Goal: Task Accomplishment & Management: Complete application form

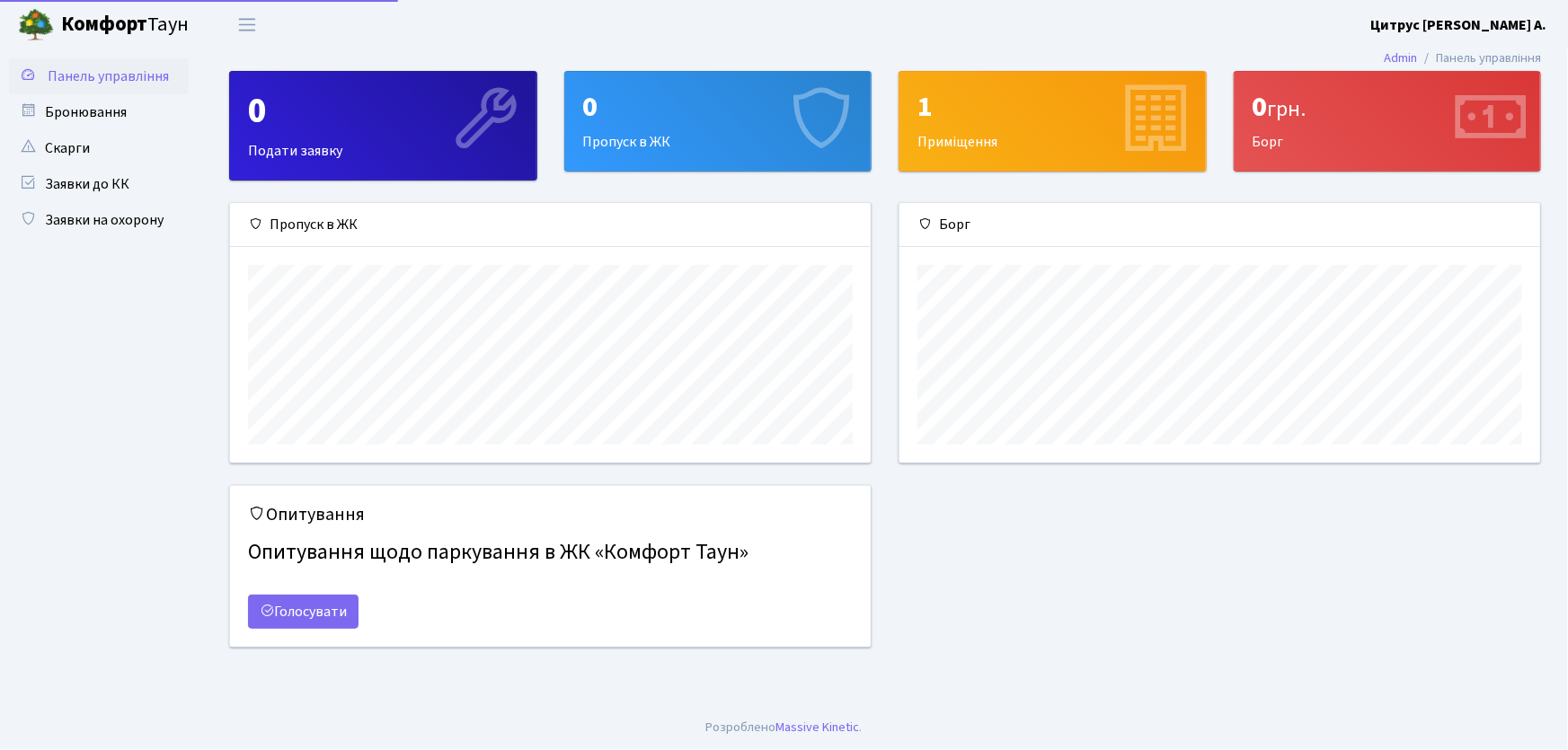
scroll to position [260, 641]
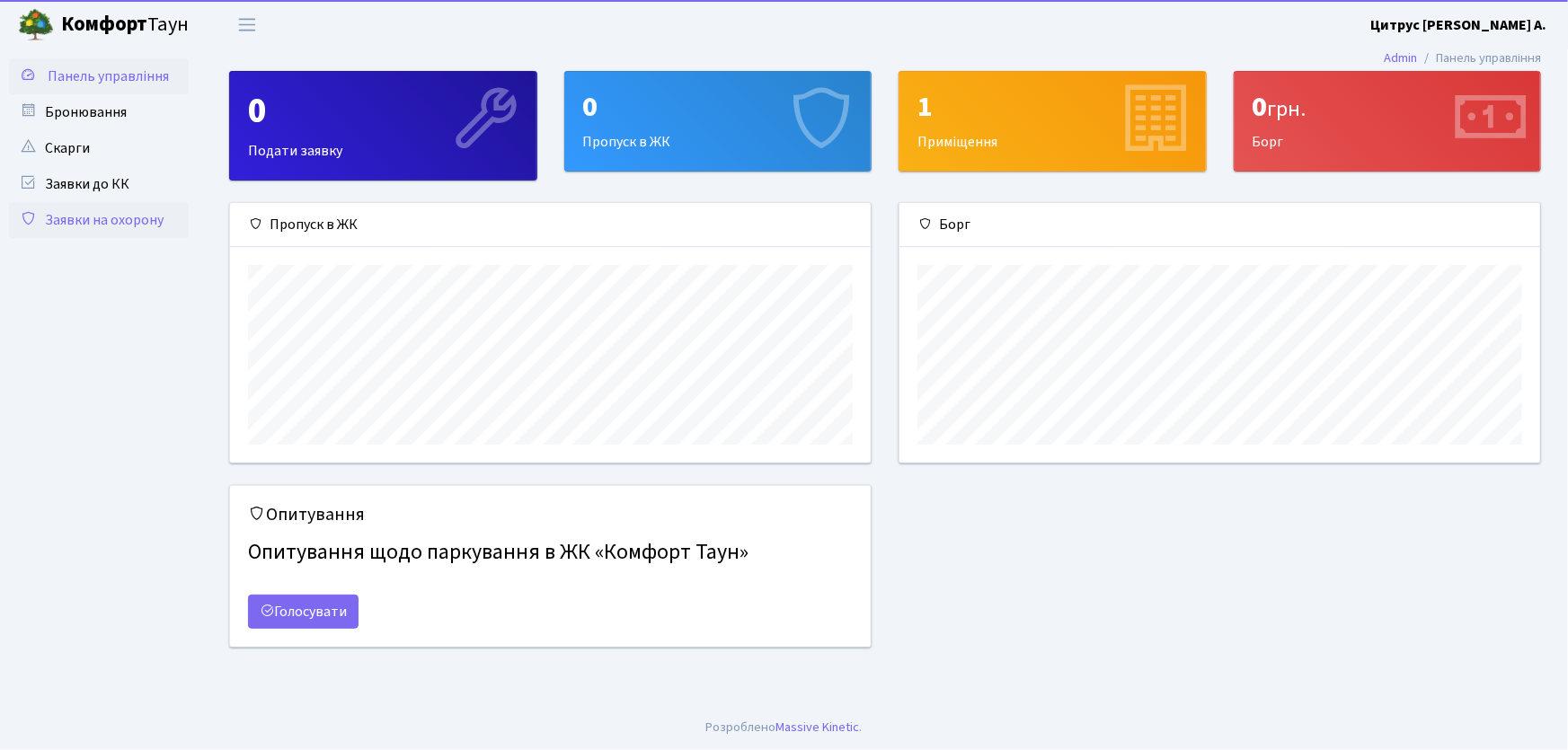
click at [150, 215] on link "Заявки на охорону" at bounding box center [99, 220] width 180 height 36
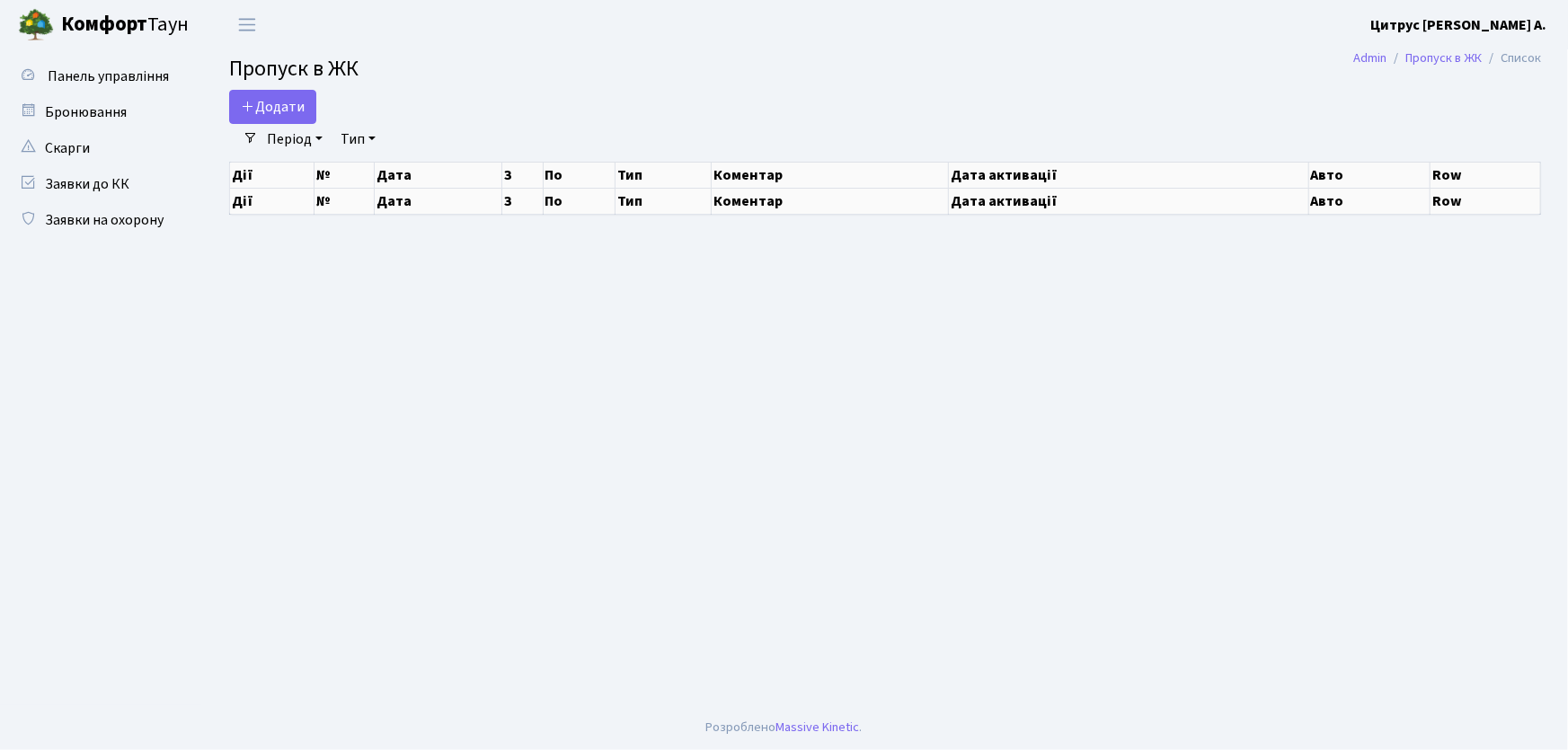
select select "25"
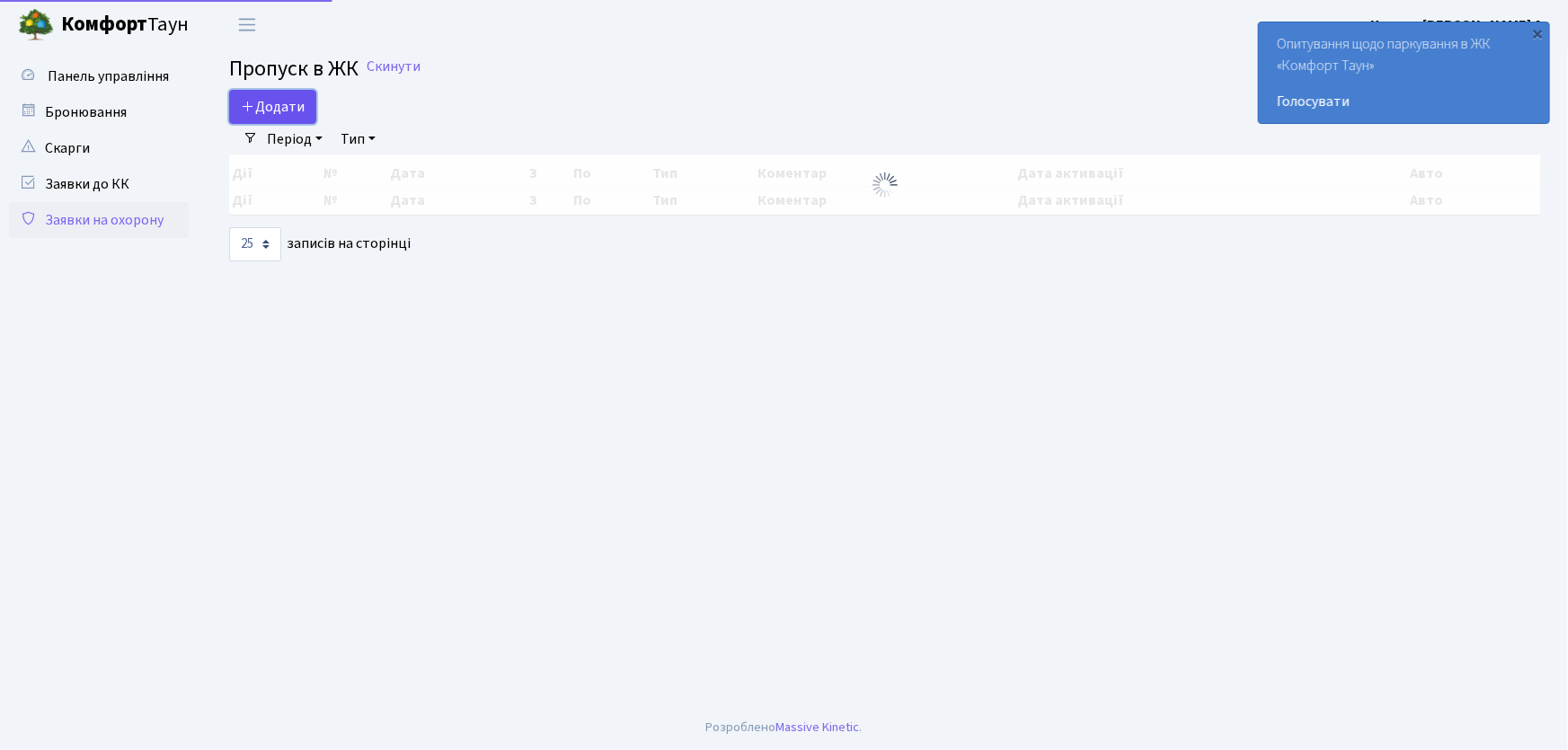
click at [269, 108] on span "Додати" at bounding box center [272, 107] width 64 height 19
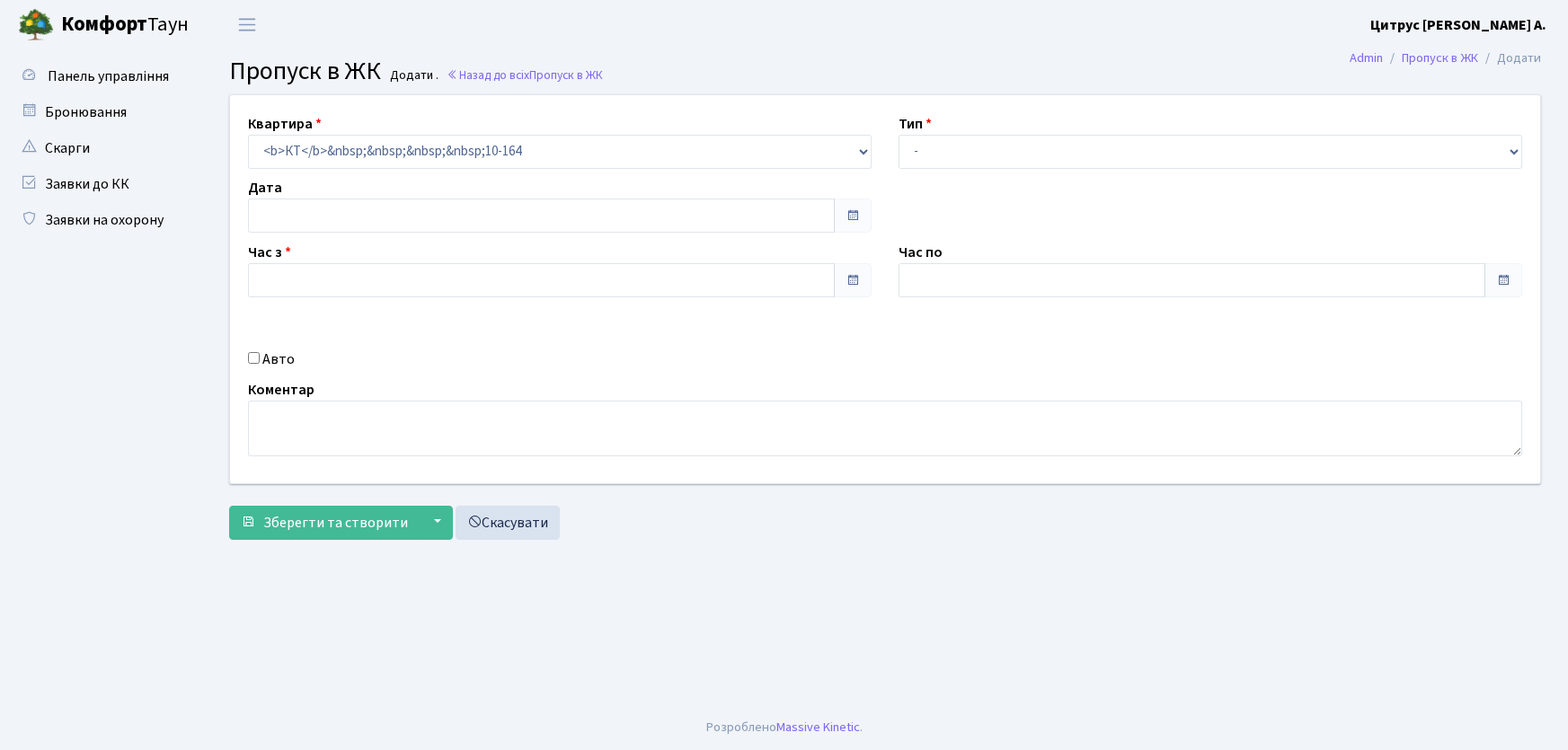
type input "02.10.2025"
type input "09:15"
type input "10:15"
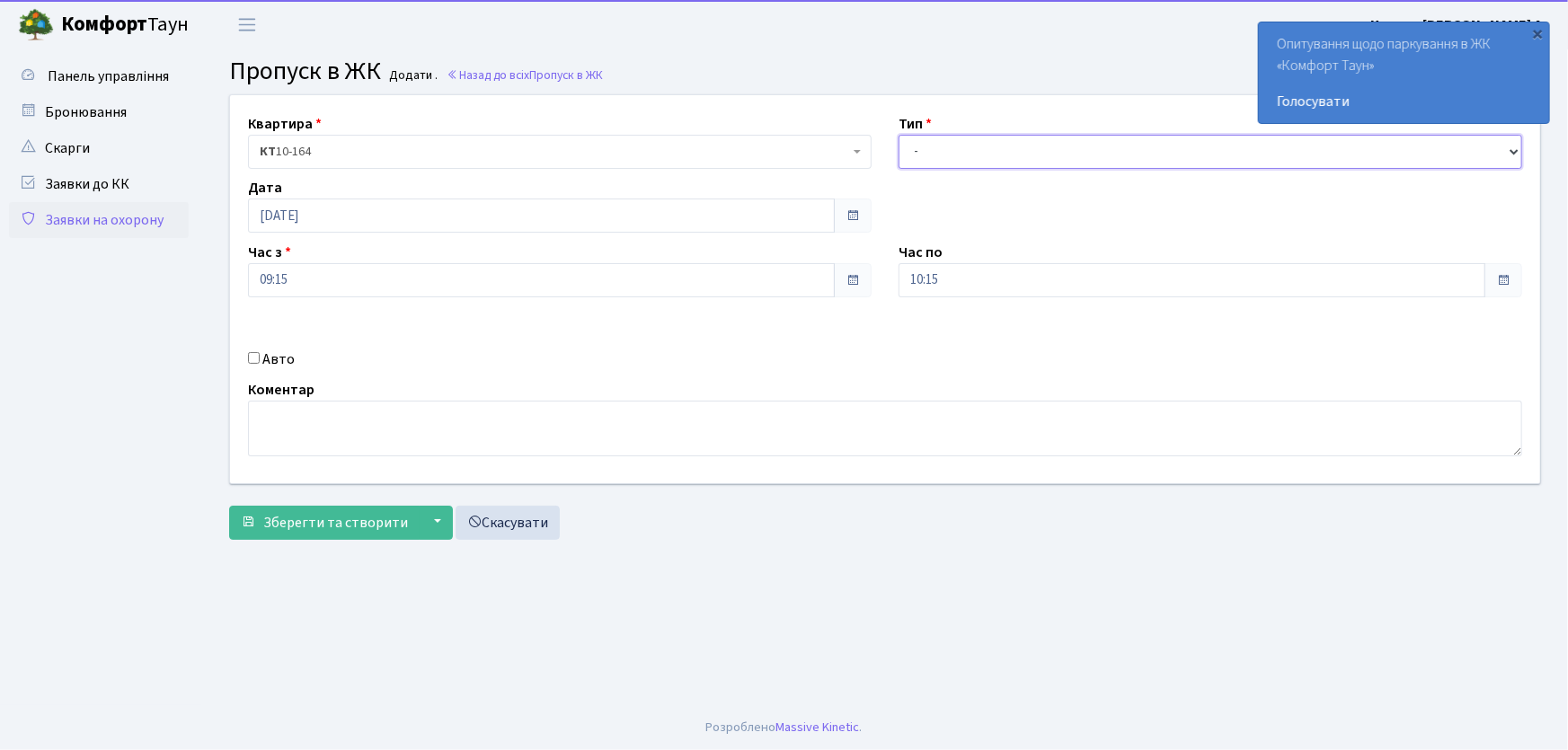
drag, startPoint x: 926, startPoint y: 154, endPoint x: 933, endPoint y: 165, distance: 13.0
click at [926, 154] on select "- Доставка Таксі Гості Сервіс" at bounding box center [1211, 151] width 624 height 34
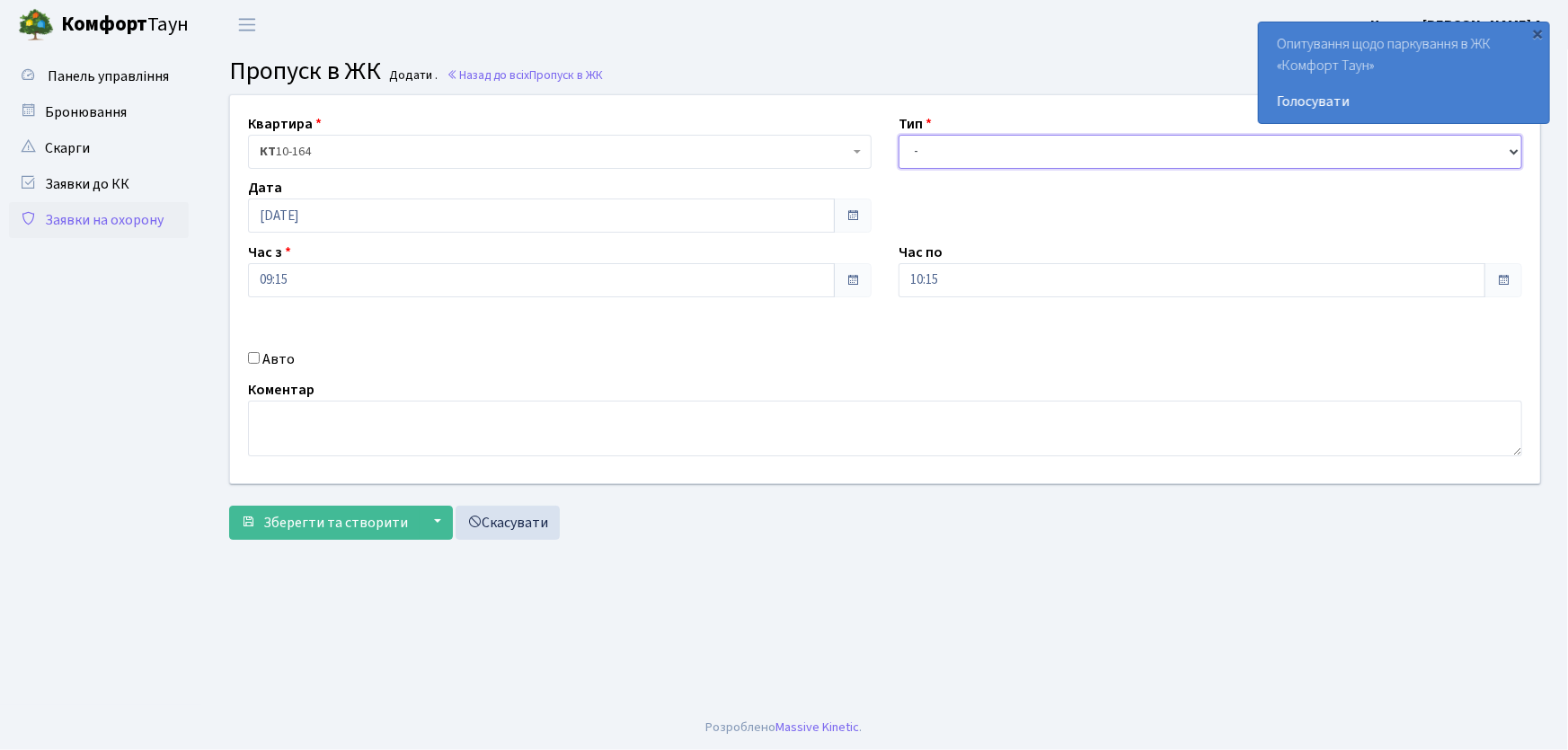
select select "1"
click at [899, 135] on select "- Доставка Таксі Гості Сервіс" at bounding box center [1211, 151] width 624 height 34
drag, startPoint x: 850, startPoint y: 282, endPoint x: 838, endPoint y: 283, distance: 12.0
click at [838, 283] on div "Квартира <b>КТ</b>&nbsp;&nbsp;&nbsp;&nbsp;10-164 КТ 10-164 Тип - Доставка Таксі…" at bounding box center [885, 290] width 1337 height 388
click at [229, 506] on button "Зберегти та створити" at bounding box center [324, 523] width 190 height 34
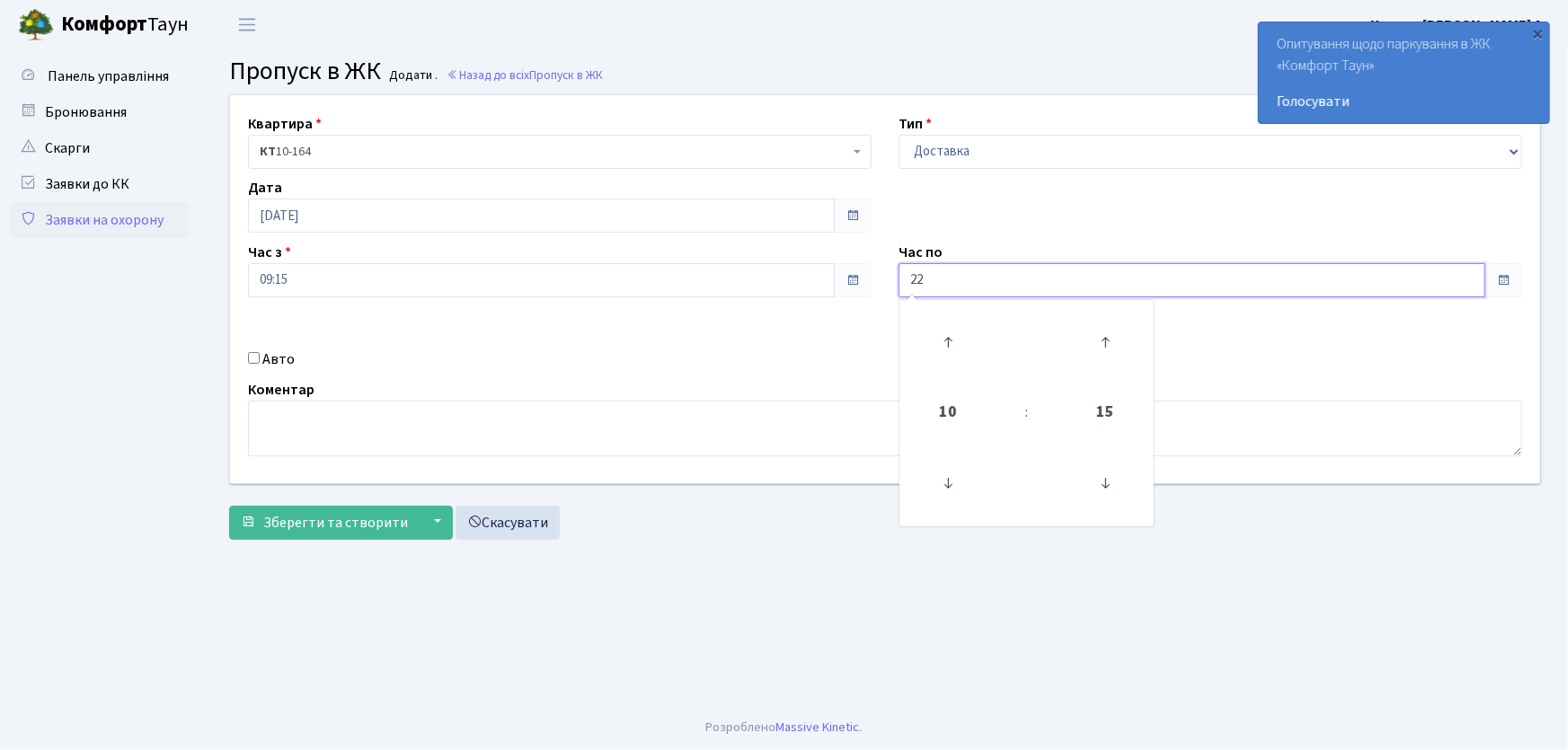
type input "22:00"
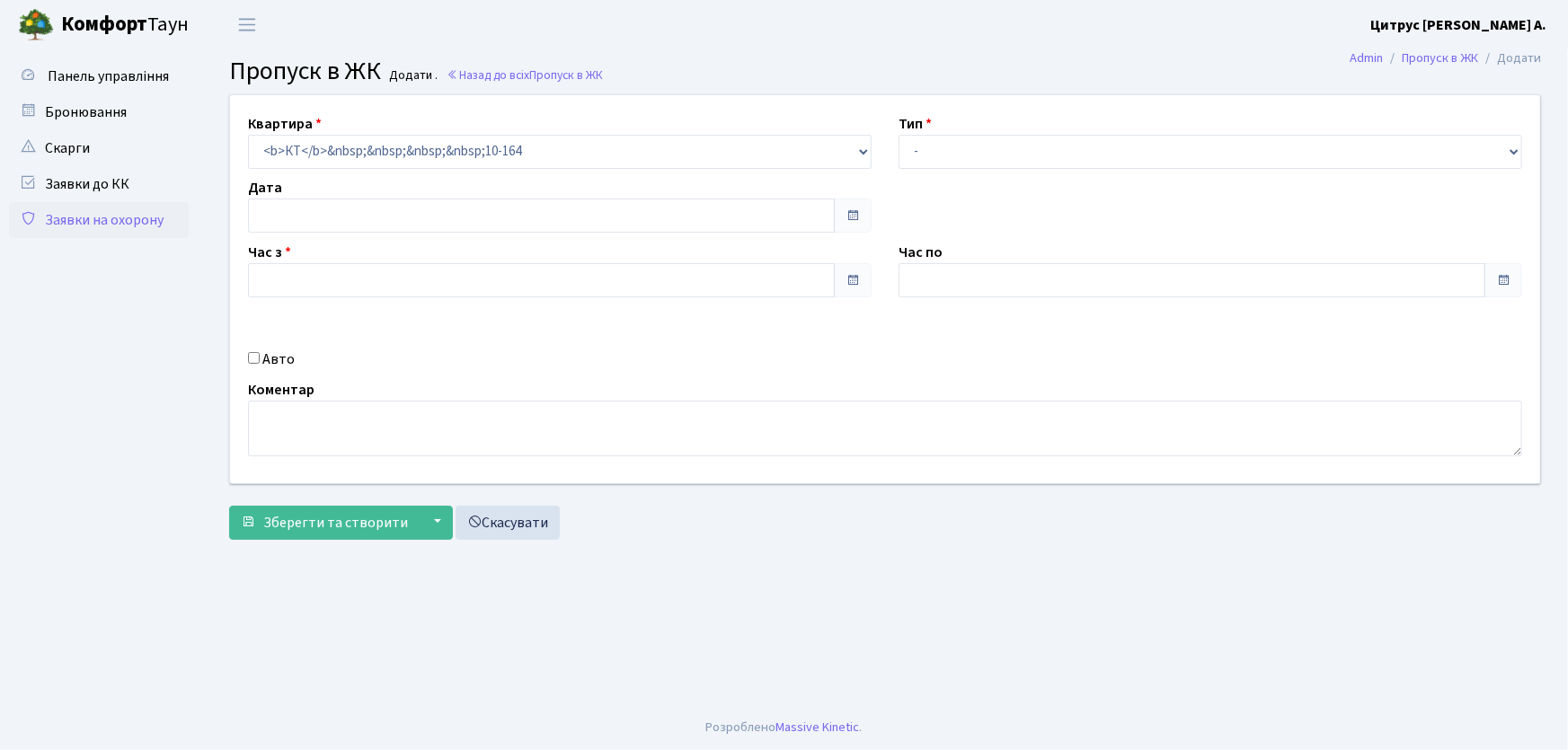
type input "[DATE]"
type input "09:15"
type input "10:15"
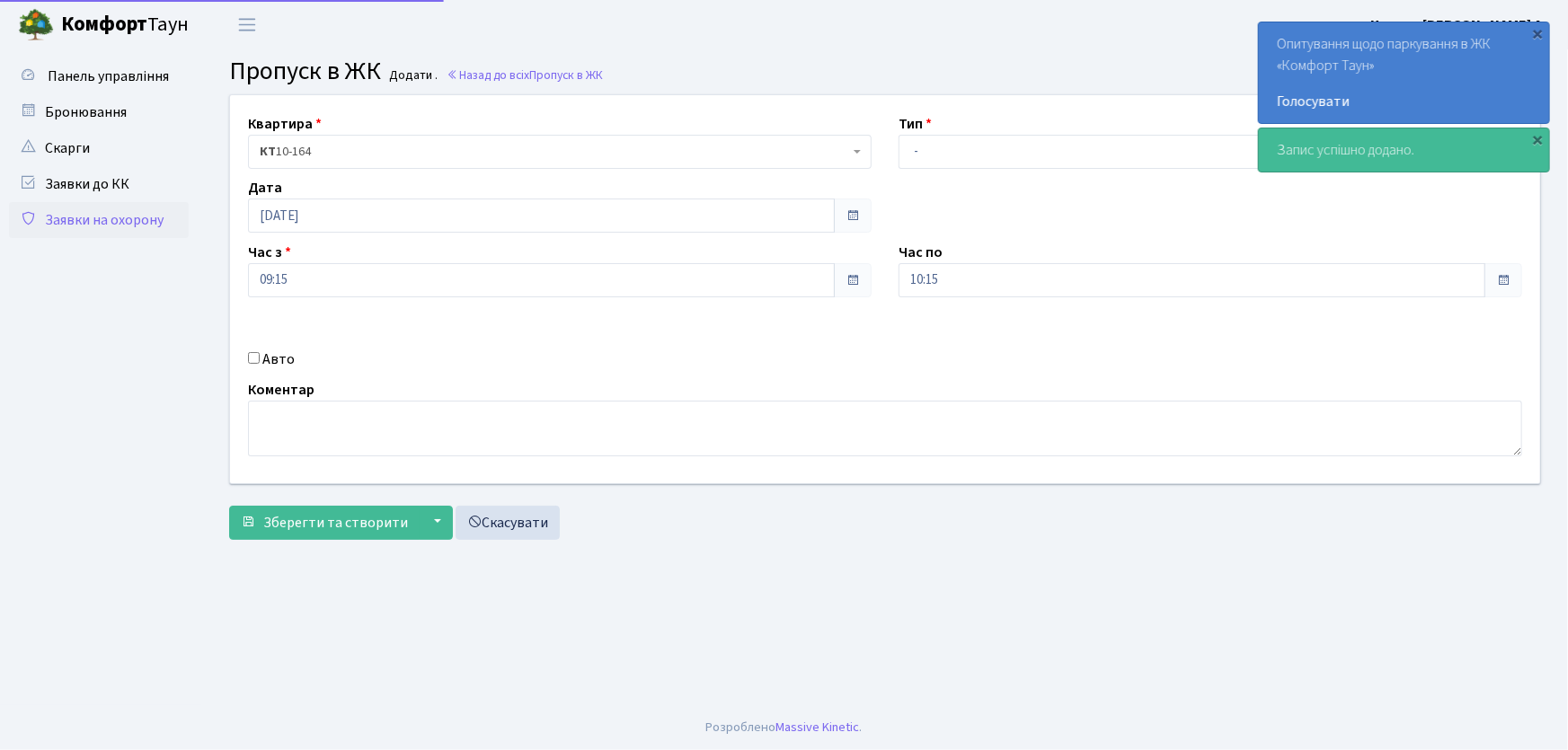
click at [144, 225] on link "Заявки на охорону" at bounding box center [99, 220] width 180 height 36
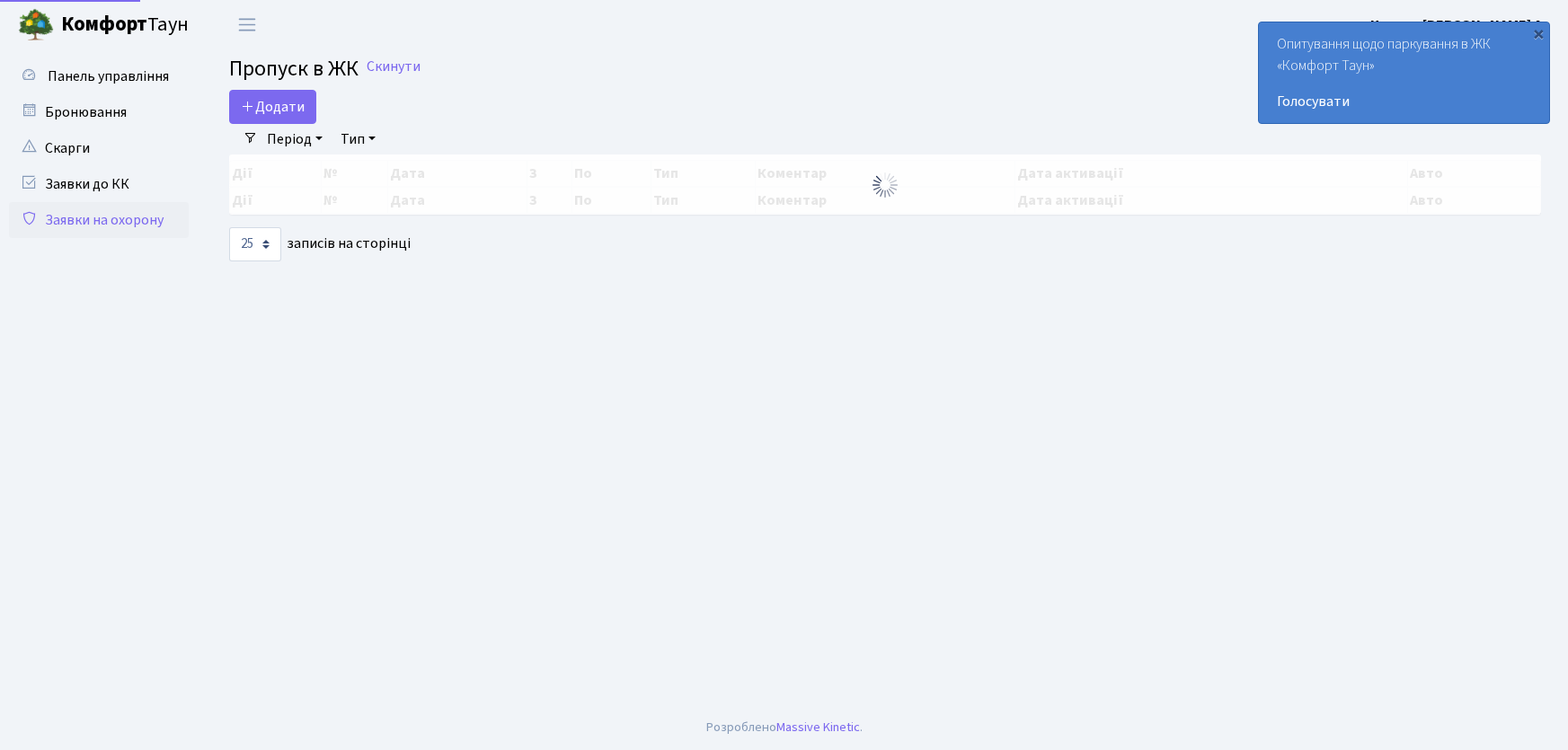
select select "25"
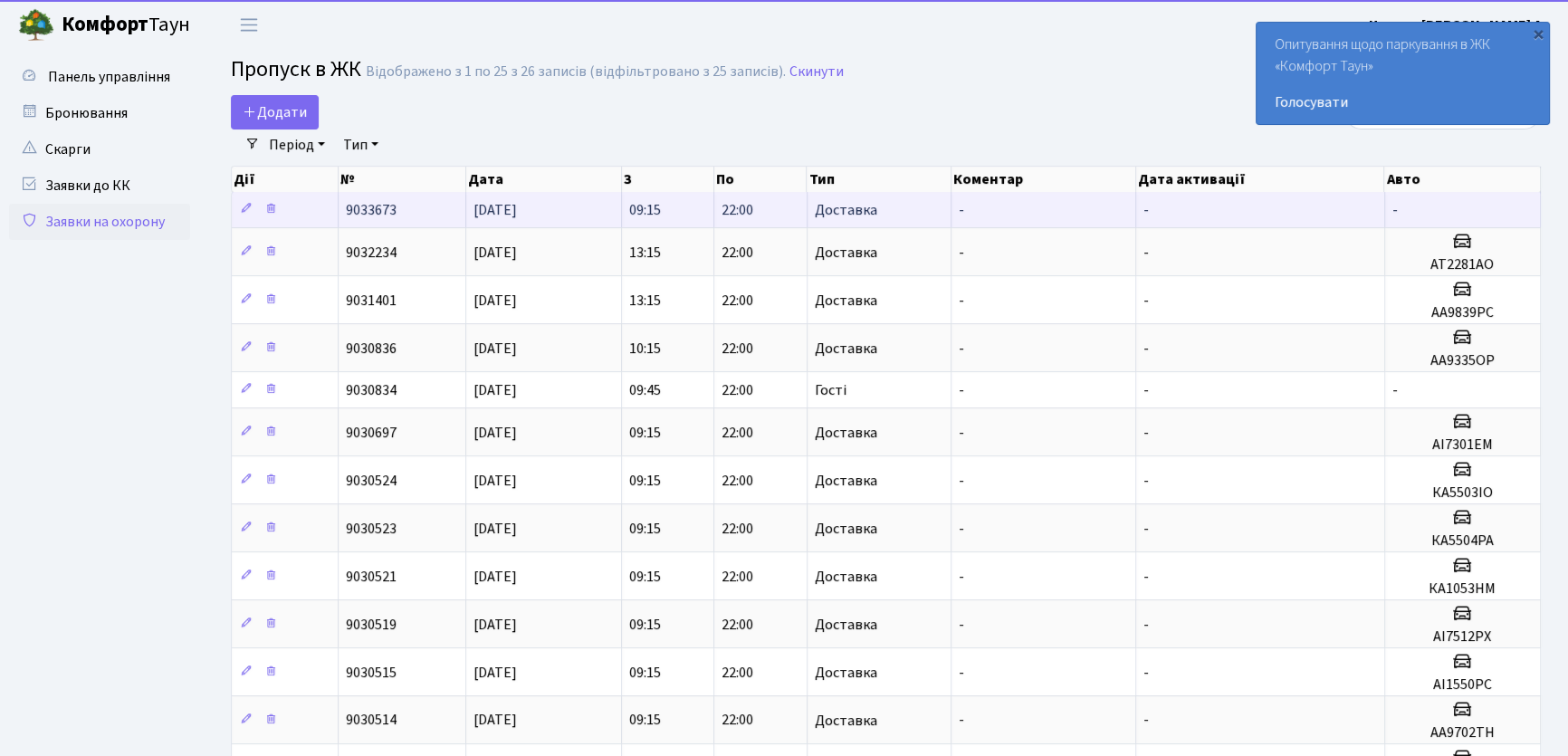
click at [838, 213] on span "Доставка" at bounding box center [846, 210] width 63 height 14
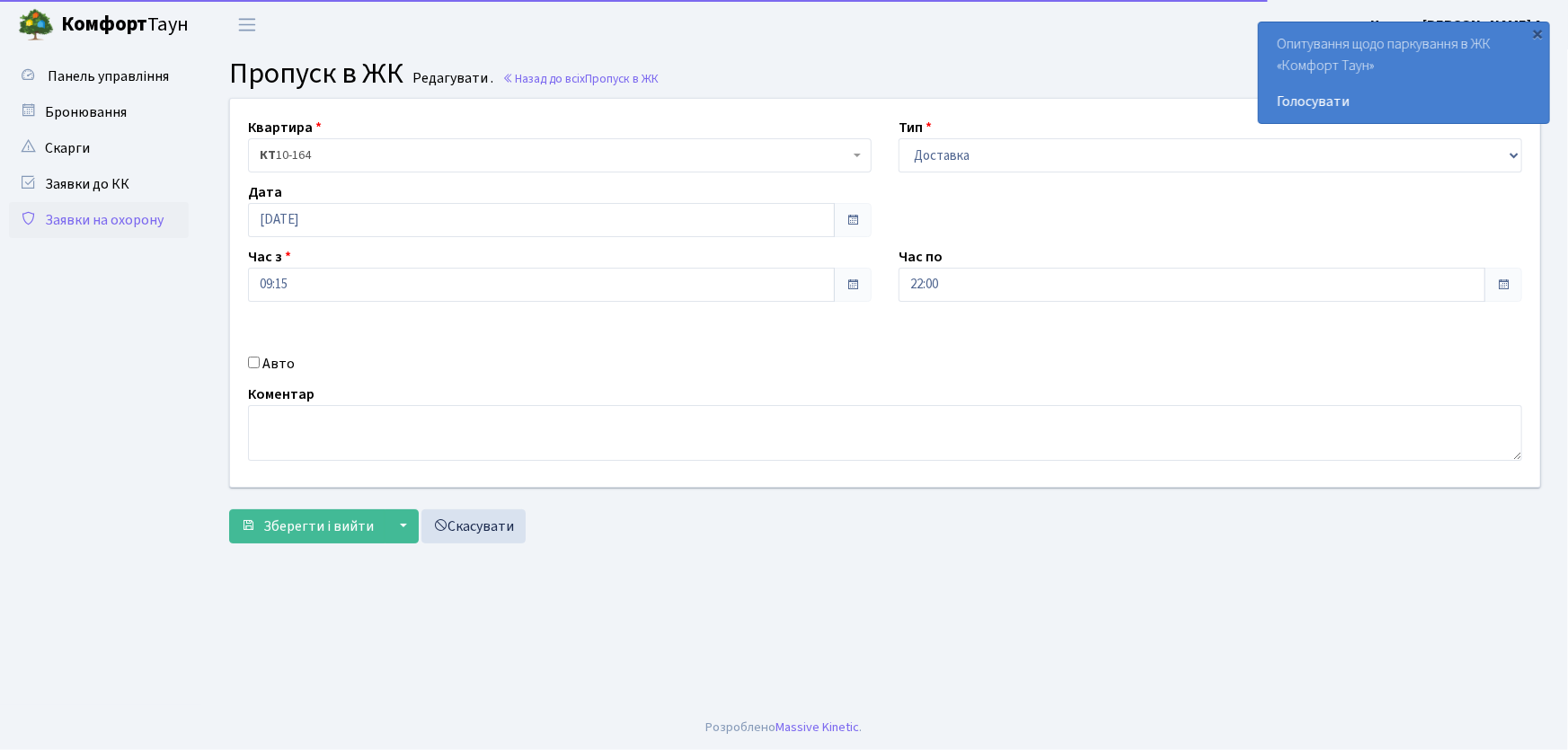
click at [257, 368] on input "Авто" at bounding box center [253, 362] width 12 height 12
checkbox input "true"
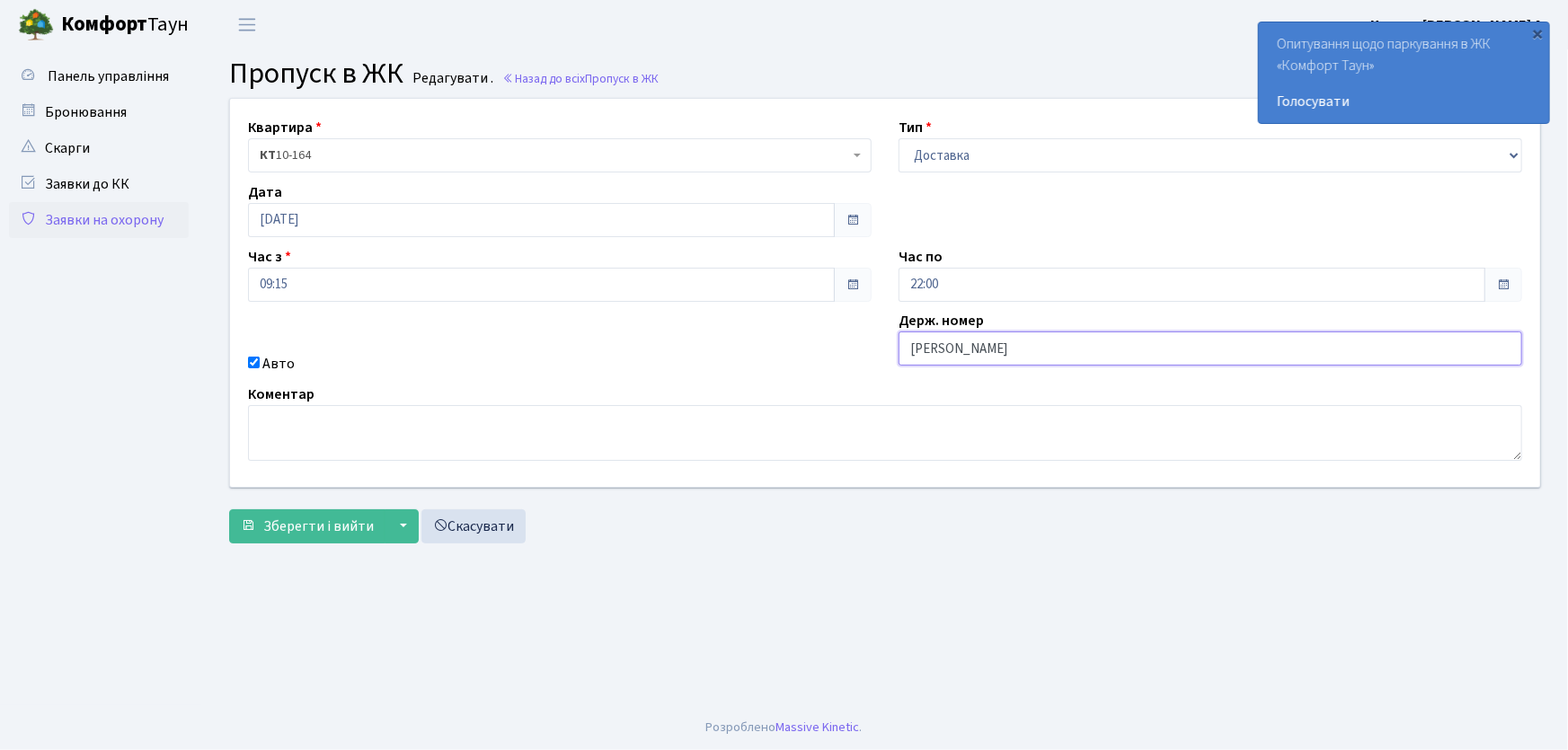
type input "АА7563ІО"
click at [229, 510] on button "Зберегти і вийти" at bounding box center [307, 526] width 156 height 34
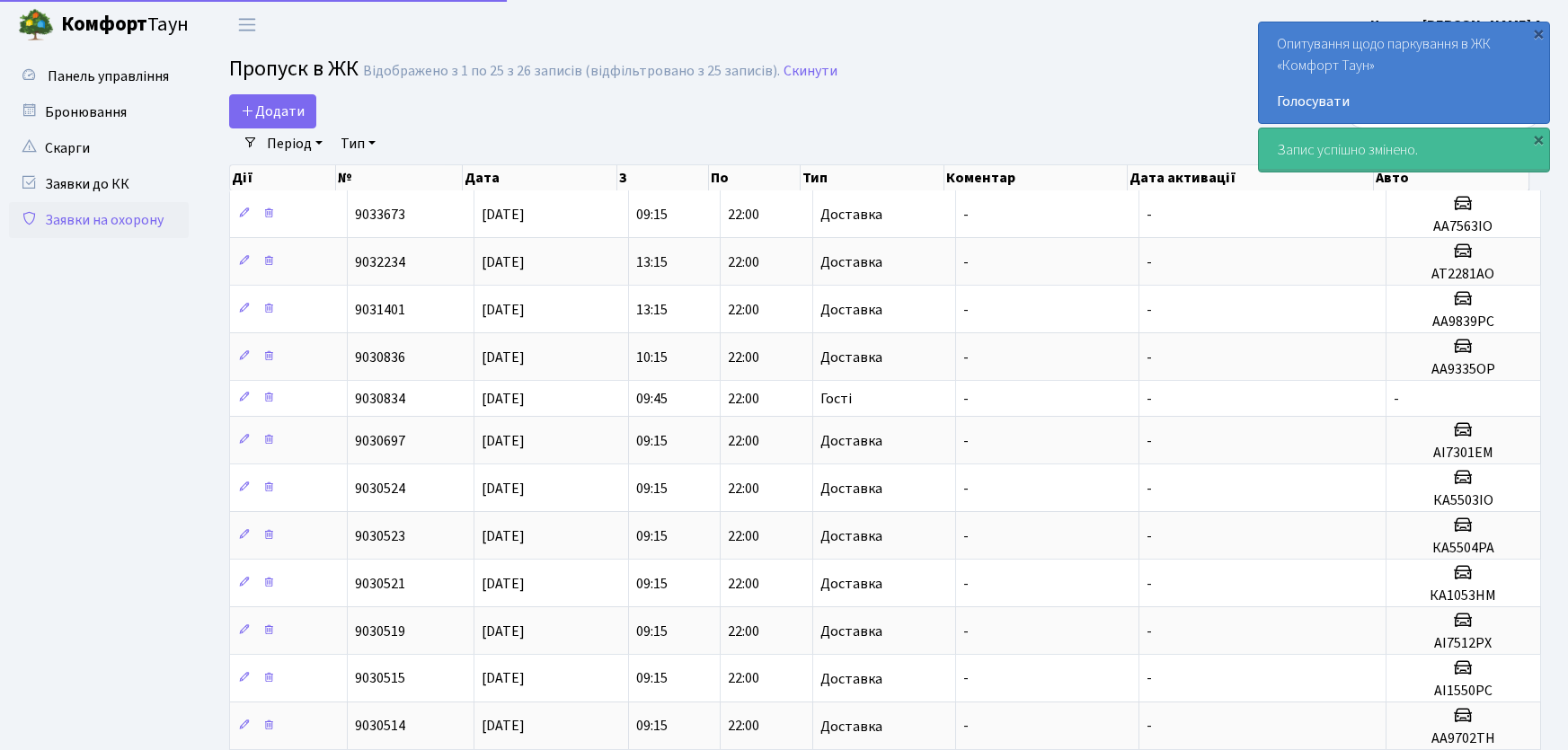
select select "25"
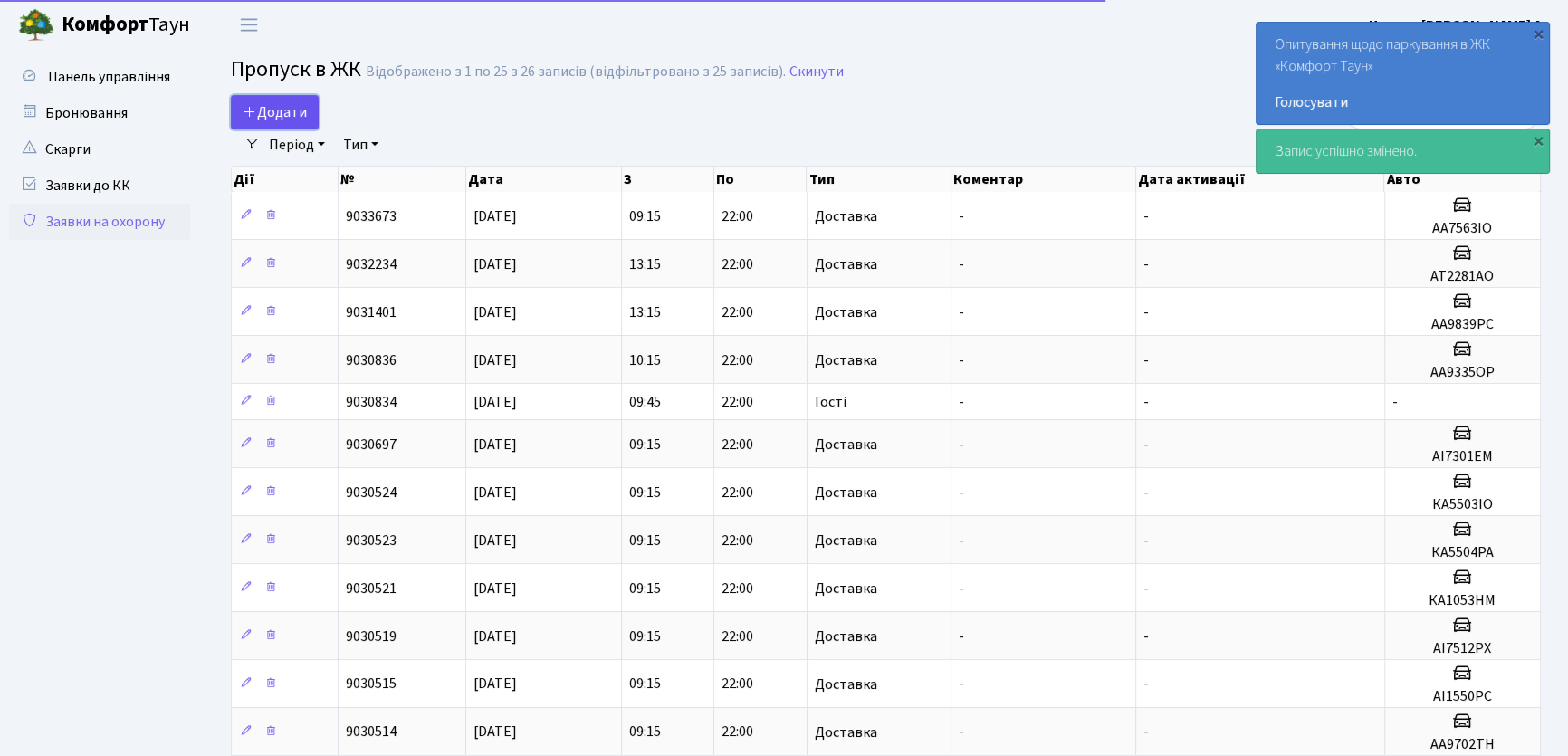
click at [281, 109] on span "Додати" at bounding box center [274, 111] width 65 height 20
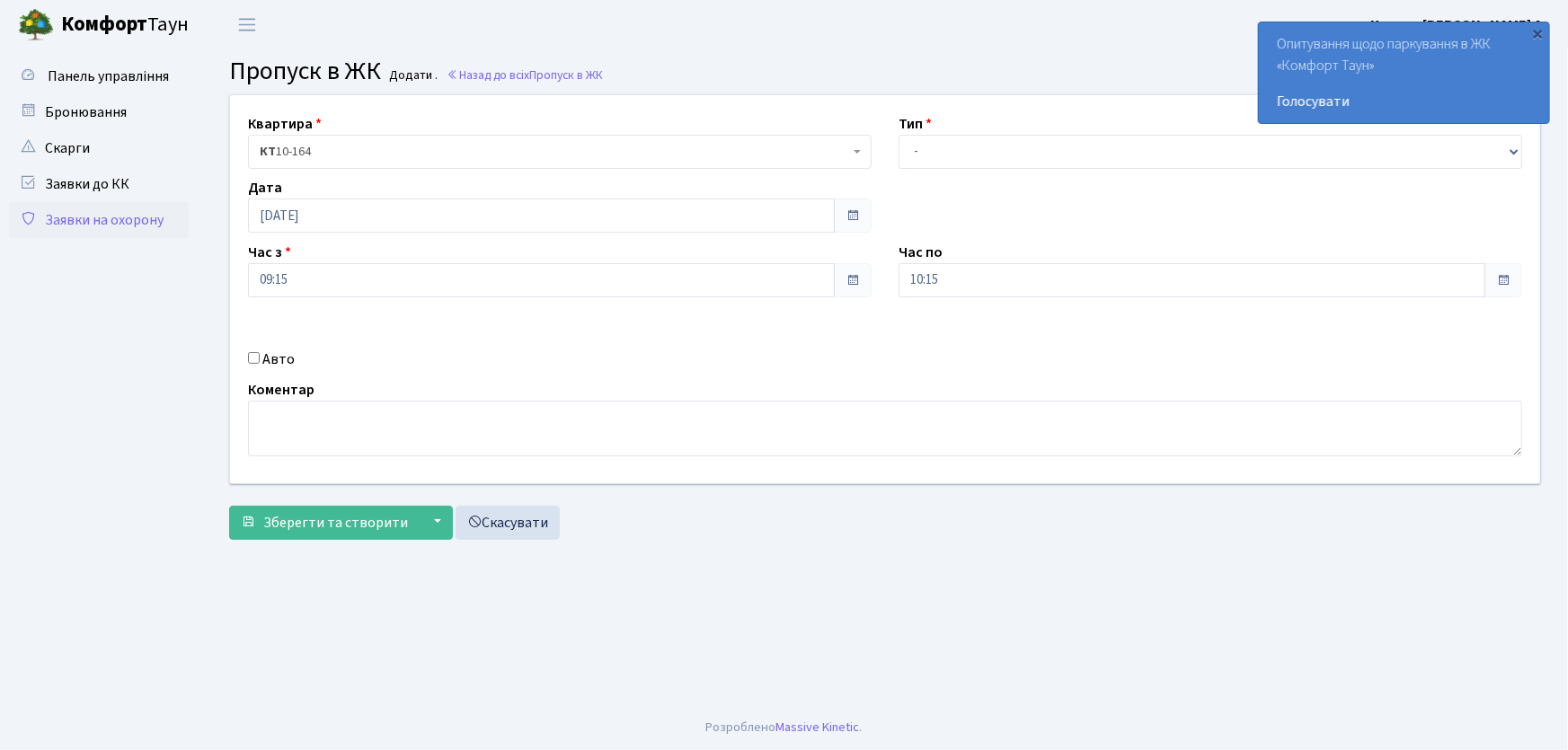
select select "1"
click at [899, 135] on select "- Доставка Таксі Гості Сервіс" at bounding box center [1211, 151] width 624 height 34
drag, startPoint x: 953, startPoint y: 268, endPoint x: 863, endPoint y: 249, distance: 92.0
click at [888, 252] on div "Час по 10:15 10 : 15 00 01 02 03 04 05 06 07 08 09 10 11 12 13 14 15 16 17 18 1…" at bounding box center [1210, 269] width 651 height 56
type input "22:00"
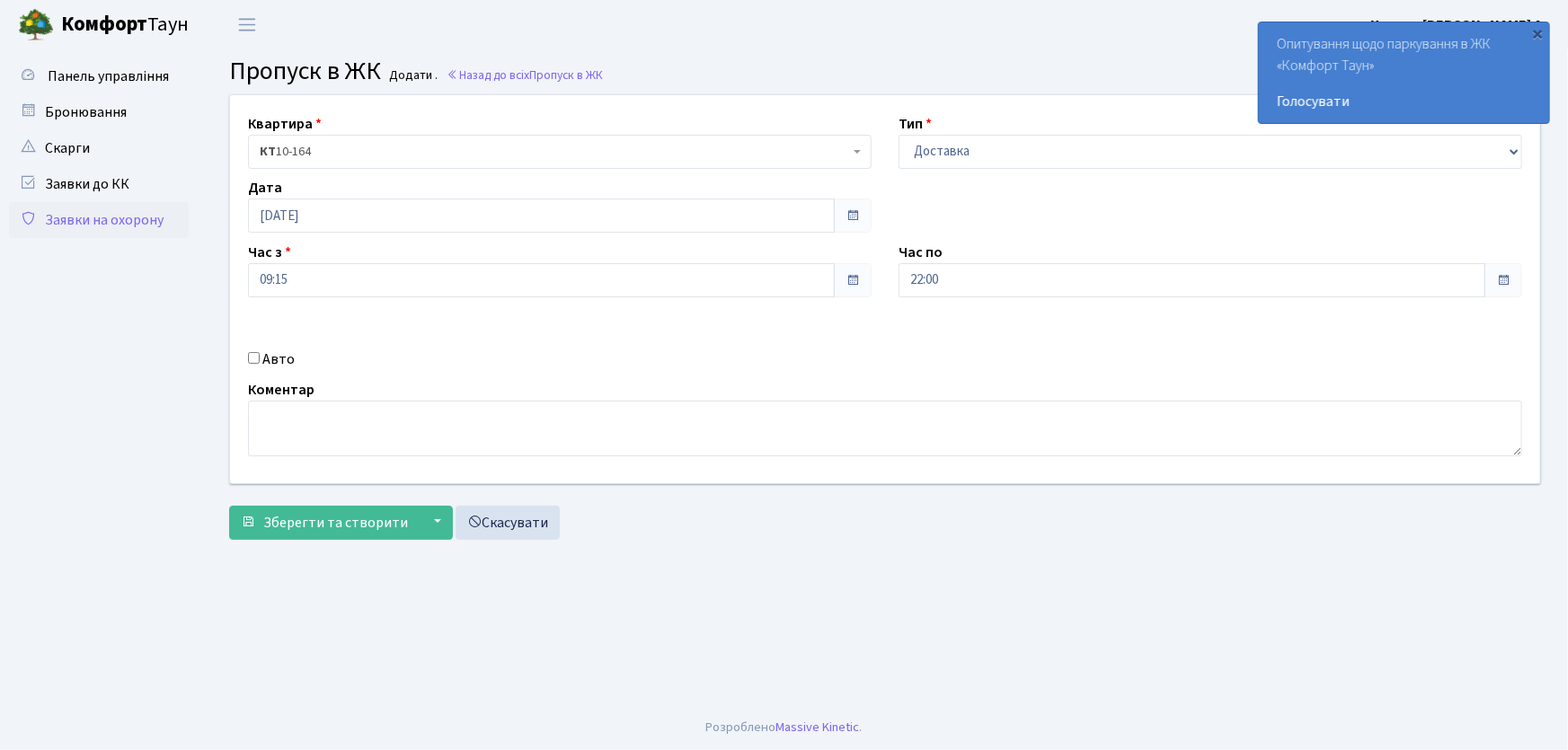
drag, startPoint x: 250, startPoint y: 359, endPoint x: 265, endPoint y: 363, distance: 15.5
click at [252, 359] on input "Авто" at bounding box center [253, 357] width 12 height 12
checkbox input "true"
type input "АА9702ТН"
click at [229, 506] on button "Зберегти та створити" at bounding box center [324, 523] width 190 height 34
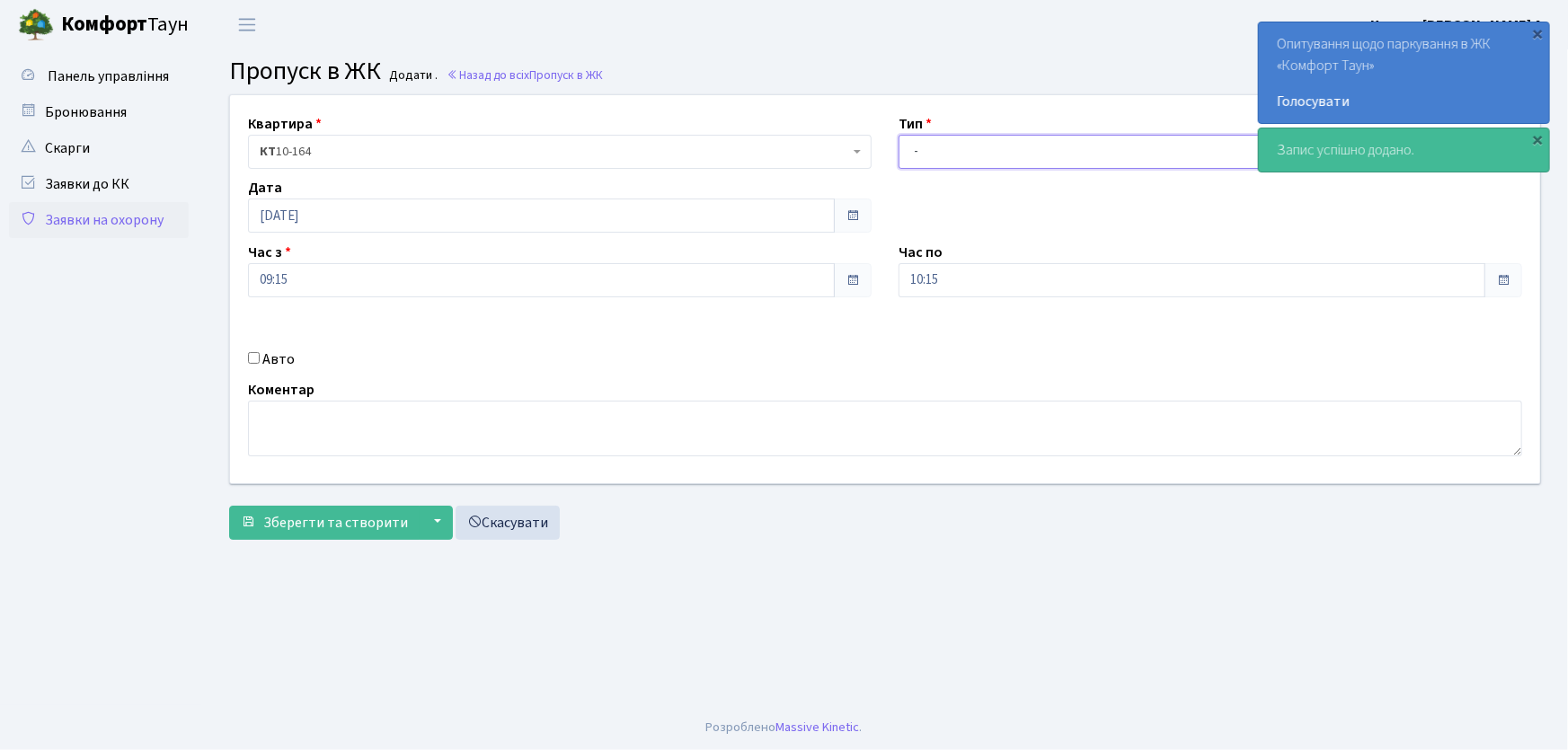
drag, startPoint x: 931, startPoint y: 151, endPoint x: 948, endPoint y: 162, distance: 20.2
click at [931, 151] on select "- Доставка Таксі Гості Сервіс" at bounding box center [1211, 151] width 624 height 34
select select "1"
click at [899, 135] on select "- Доставка Таксі Гості Сервіс" at bounding box center [1211, 151] width 624 height 34
drag, startPoint x: 918, startPoint y: 278, endPoint x: 862, endPoint y: 273, distance: 56.2
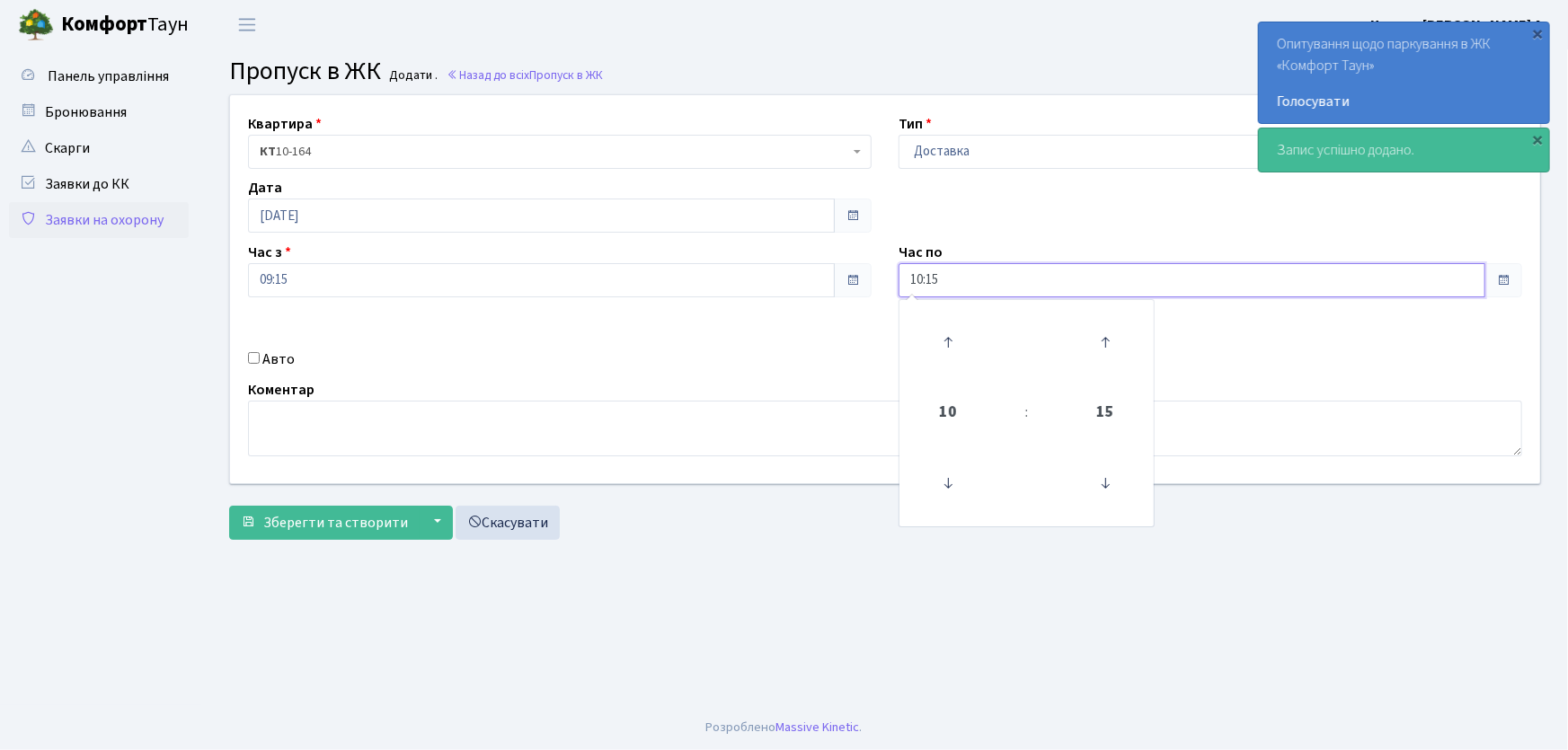
click at [862, 274] on div "Квартира <b>КТ</b>&nbsp;&nbsp;&nbsp;&nbsp;10-164 КТ 10-164 Тип - Доставка Таксі…" at bounding box center [885, 290] width 1337 height 388
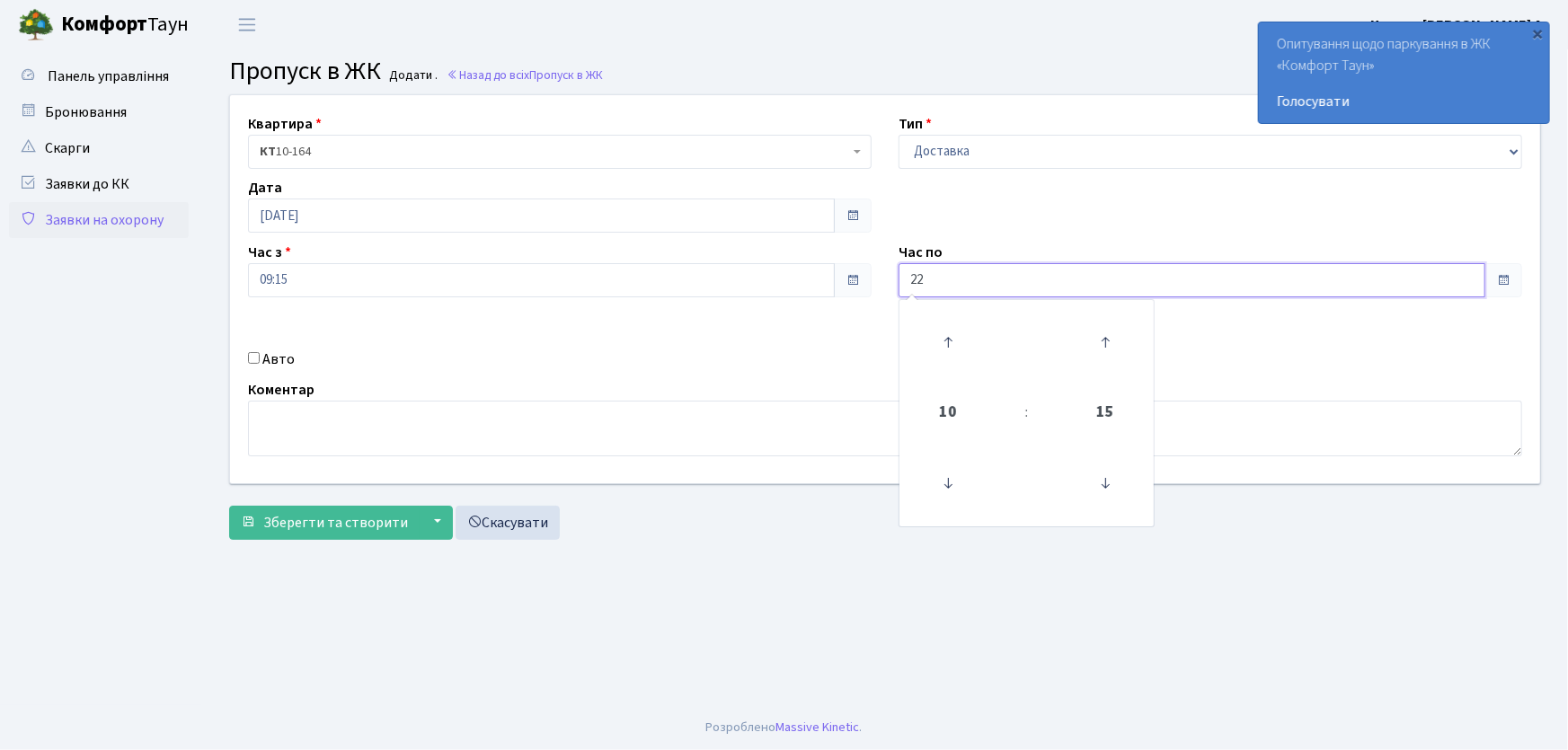
click at [229, 506] on button "Зберегти та створити" at bounding box center [324, 523] width 190 height 34
type input "22:00"
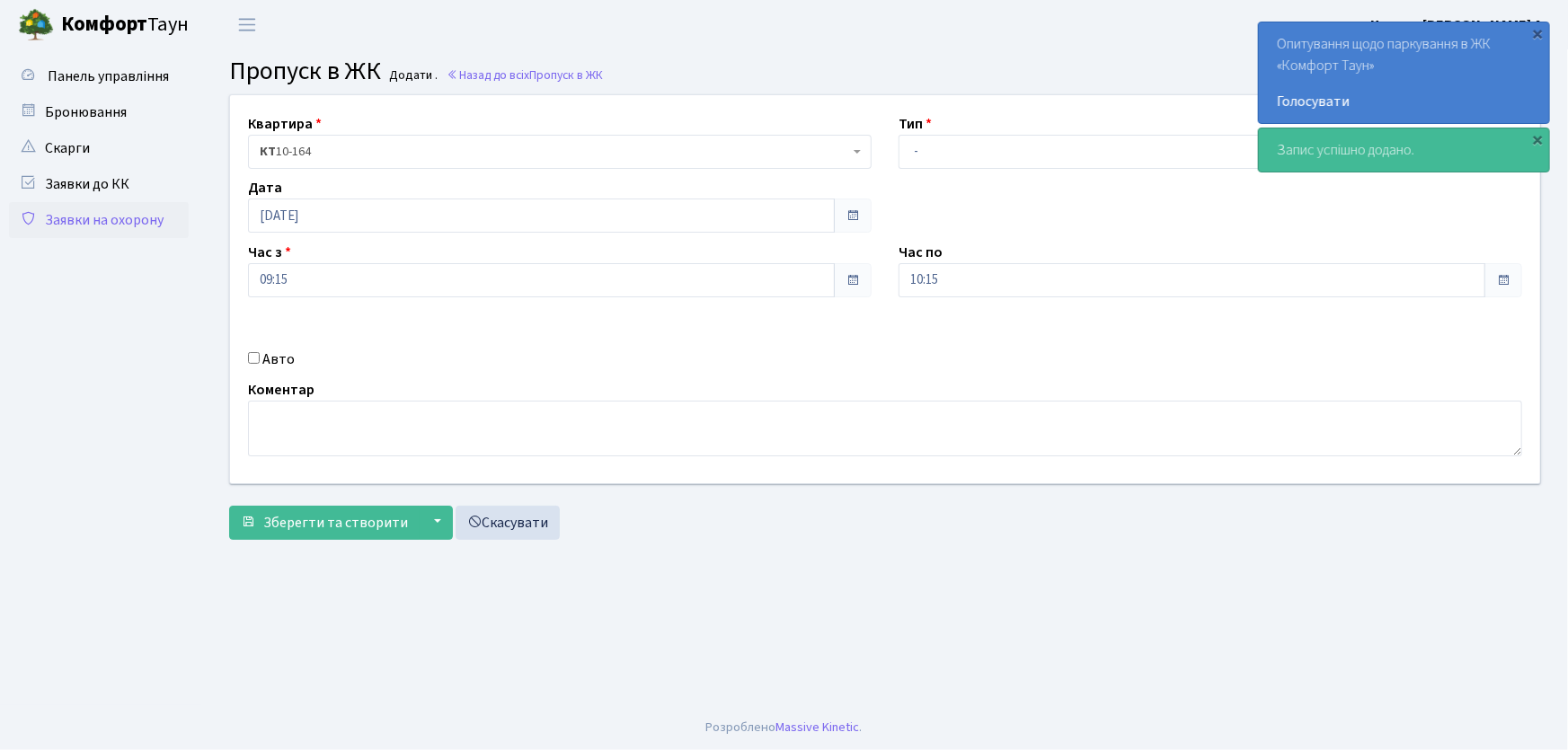
drag, startPoint x: 125, startPoint y: 217, endPoint x: 679, endPoint y: 230, distance: 554.2
click at [126, 217] on link "Заявки на охорону" at bounding box center [99, 220] width 180 height 36
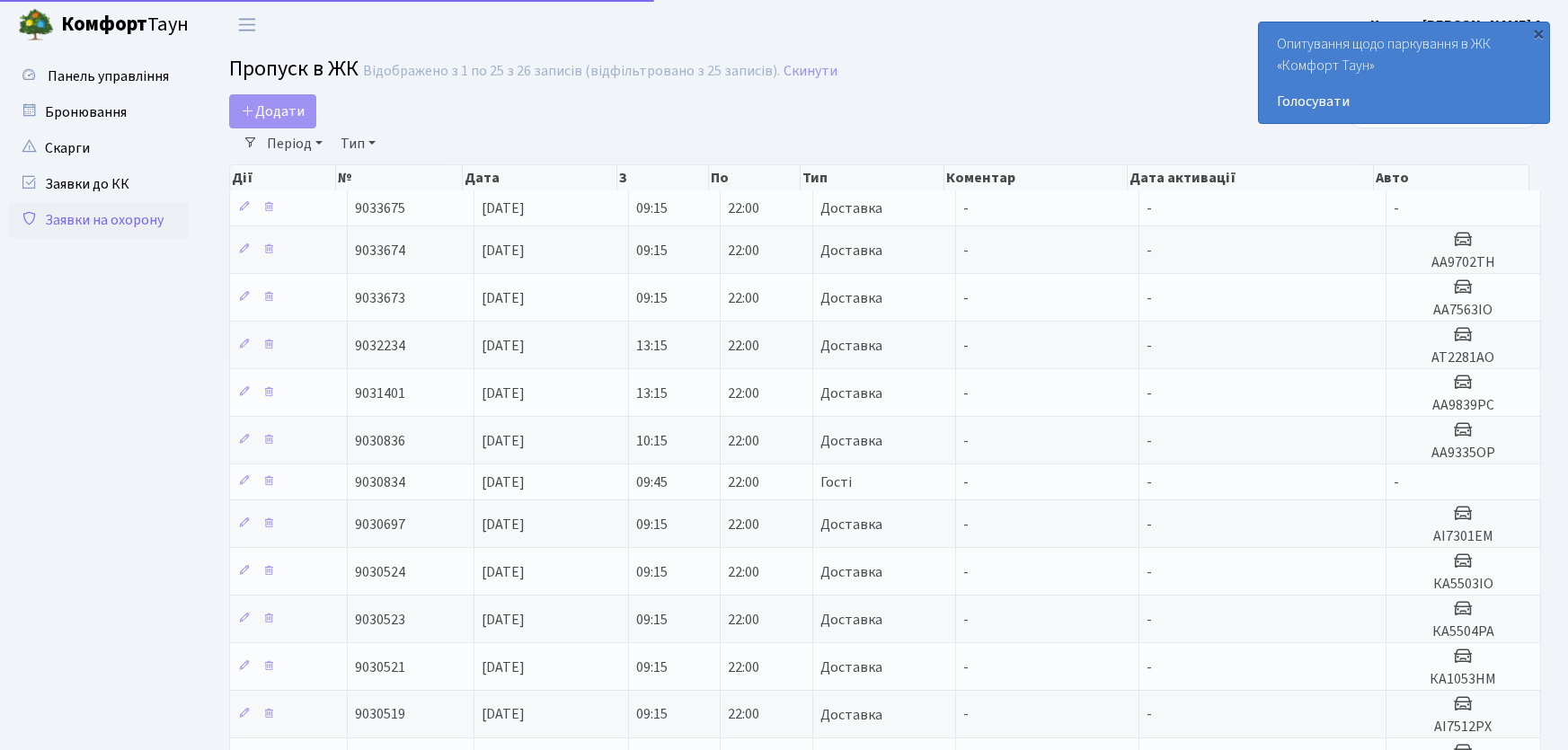
select select "25"
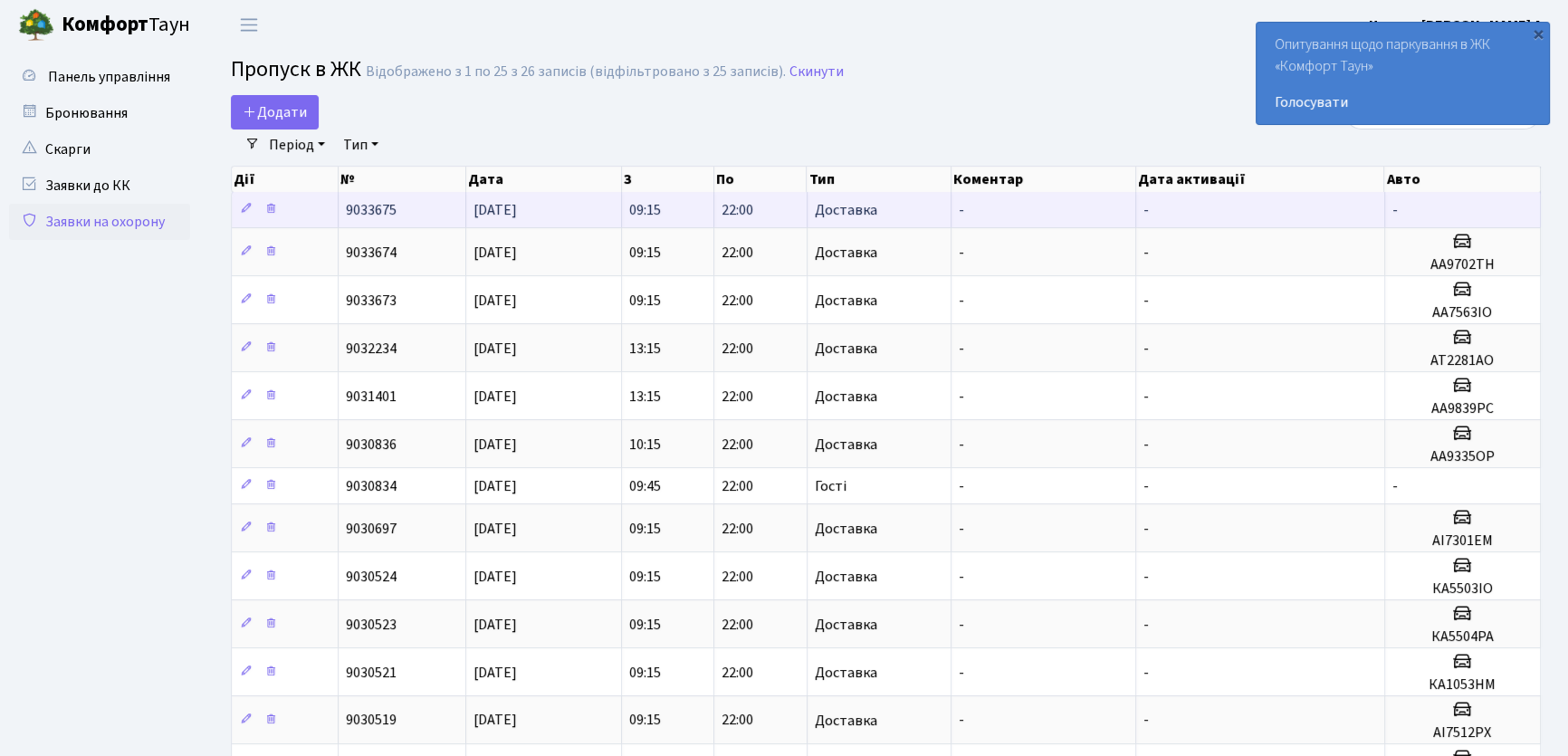
click at [702, 210] on td "09:15" at bounding box center [668, 210] width 93 height 36
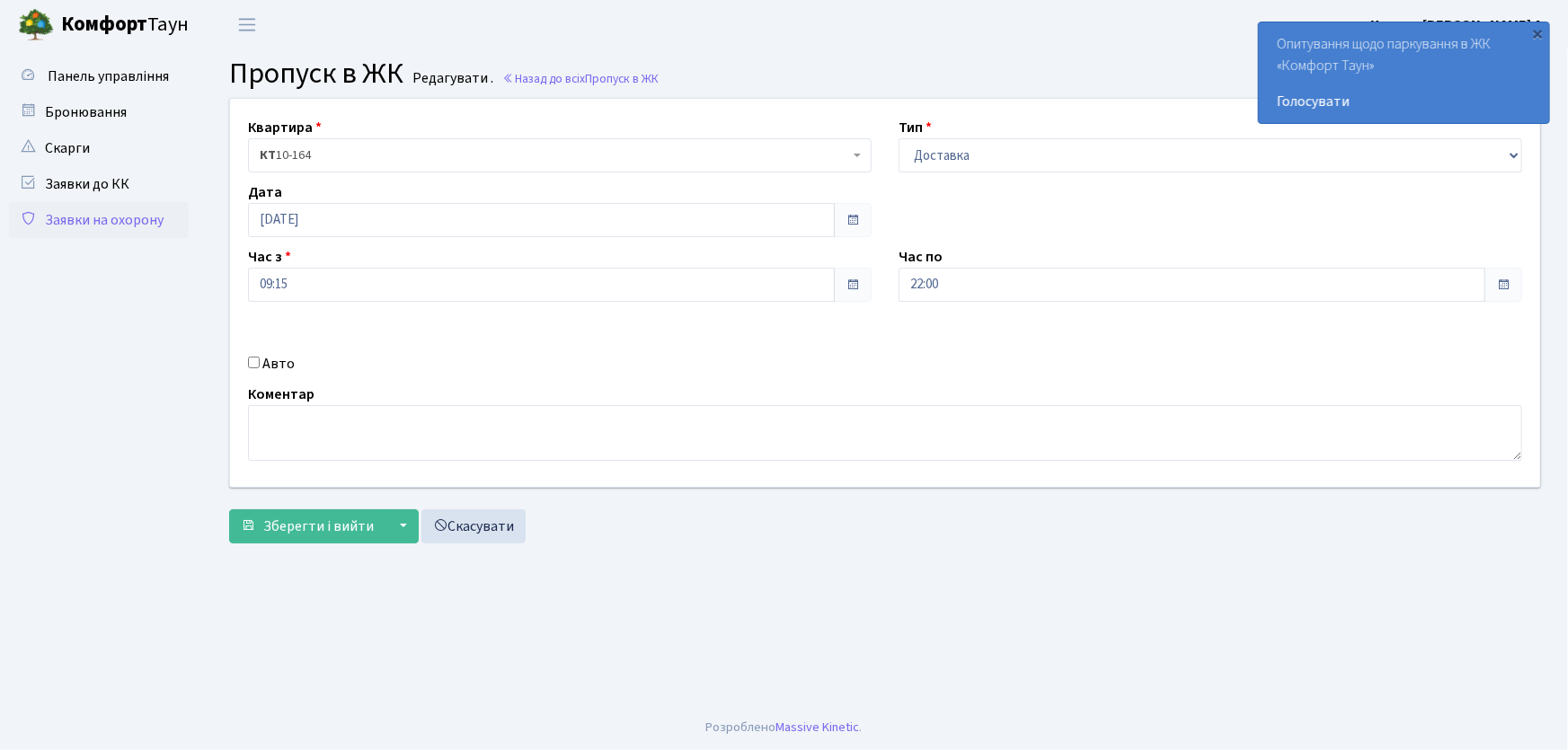
drag, startPoint x: 255, startPoint y: 363, endPoint x: 266, endPoint y: 366, distance: 11.4
click at [256, 363] on input "Авто" at bounding box center [253, 362] width 12 height 12
checkbox input "true"
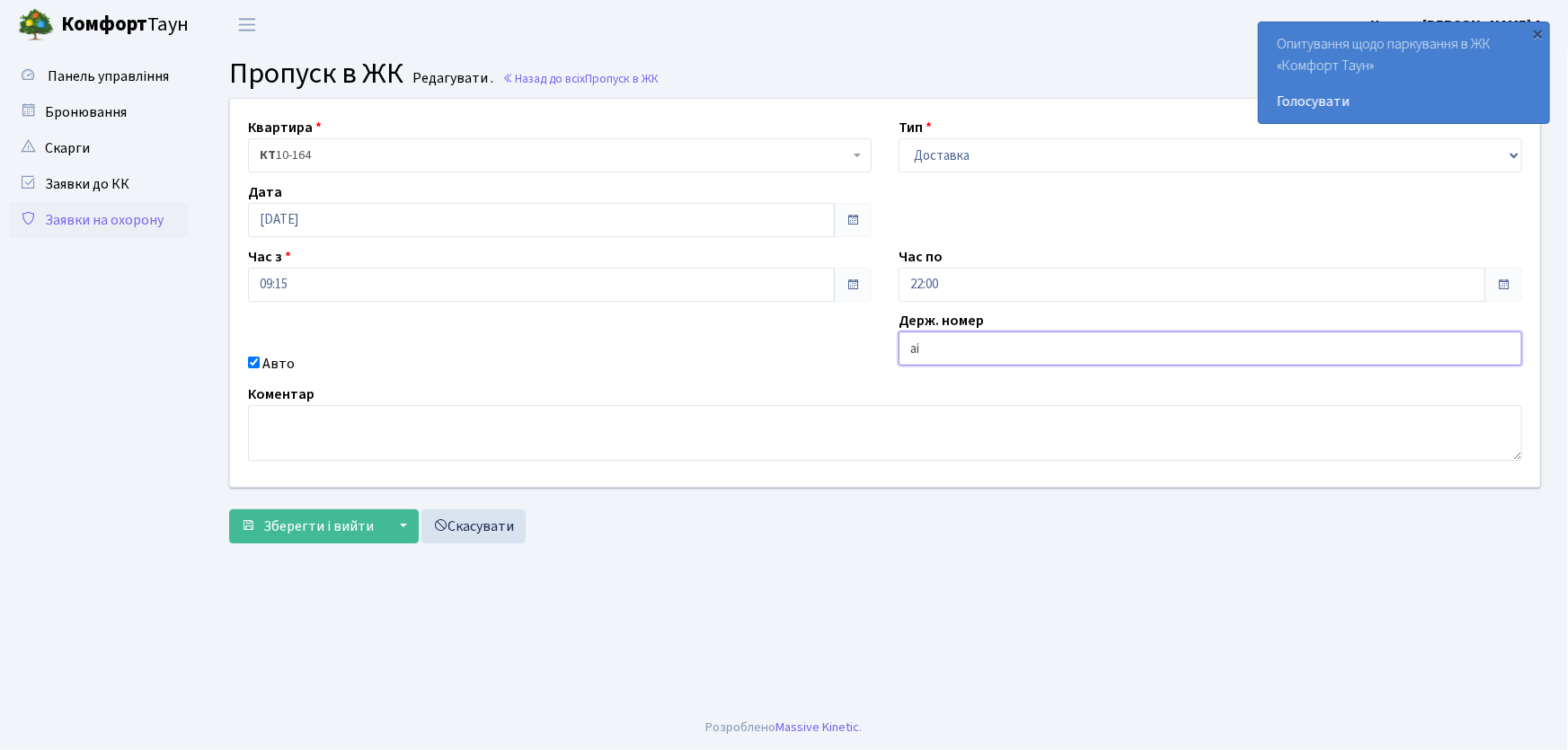
type input "АІ1550РС"
click at [229, 510] on button "Зберегти і вийти" at bounding box center [307, 526] width 156 height 34
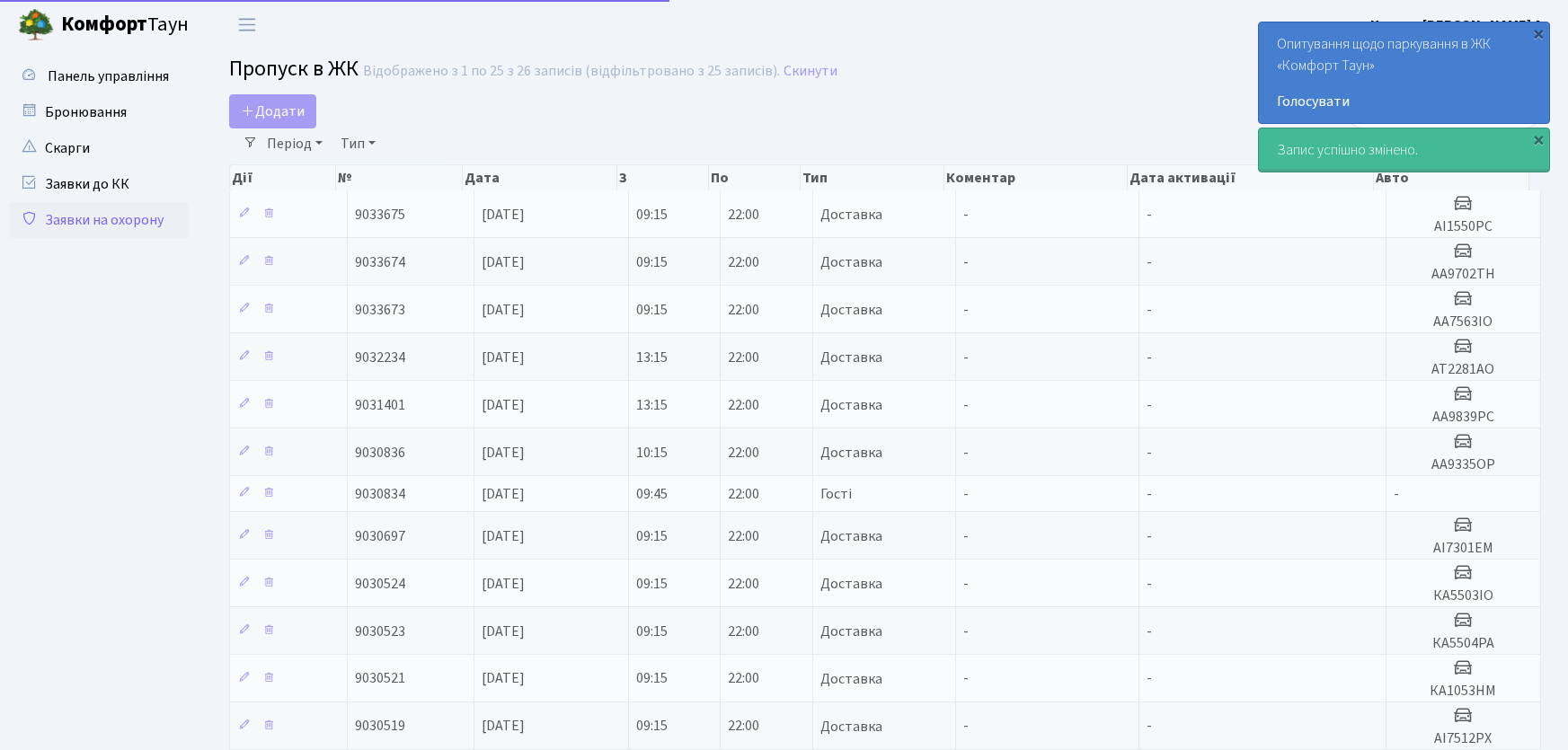
select select "25"
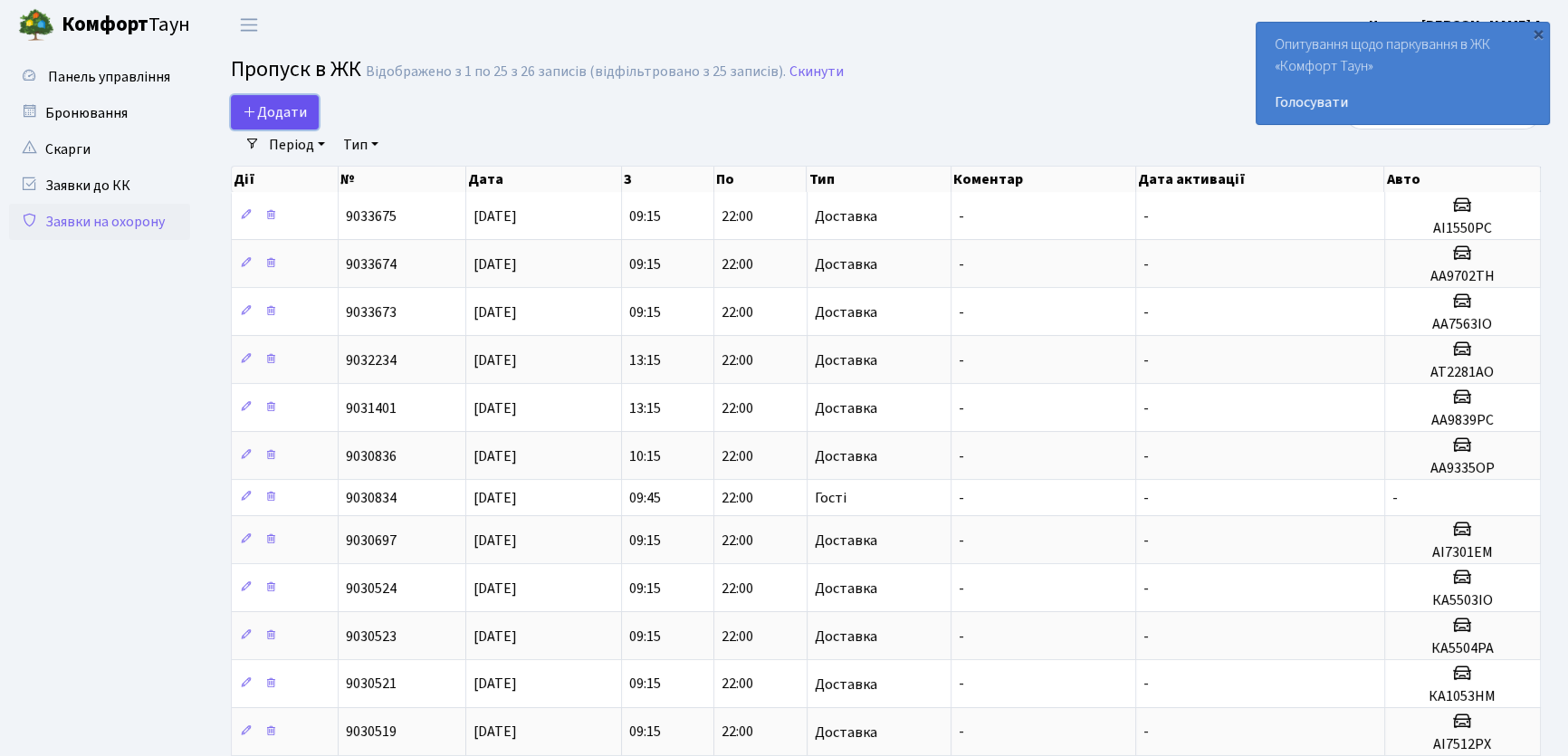
click at [263, 111] on span "Додати" at bounding box center [274, 111] width 65 height 20
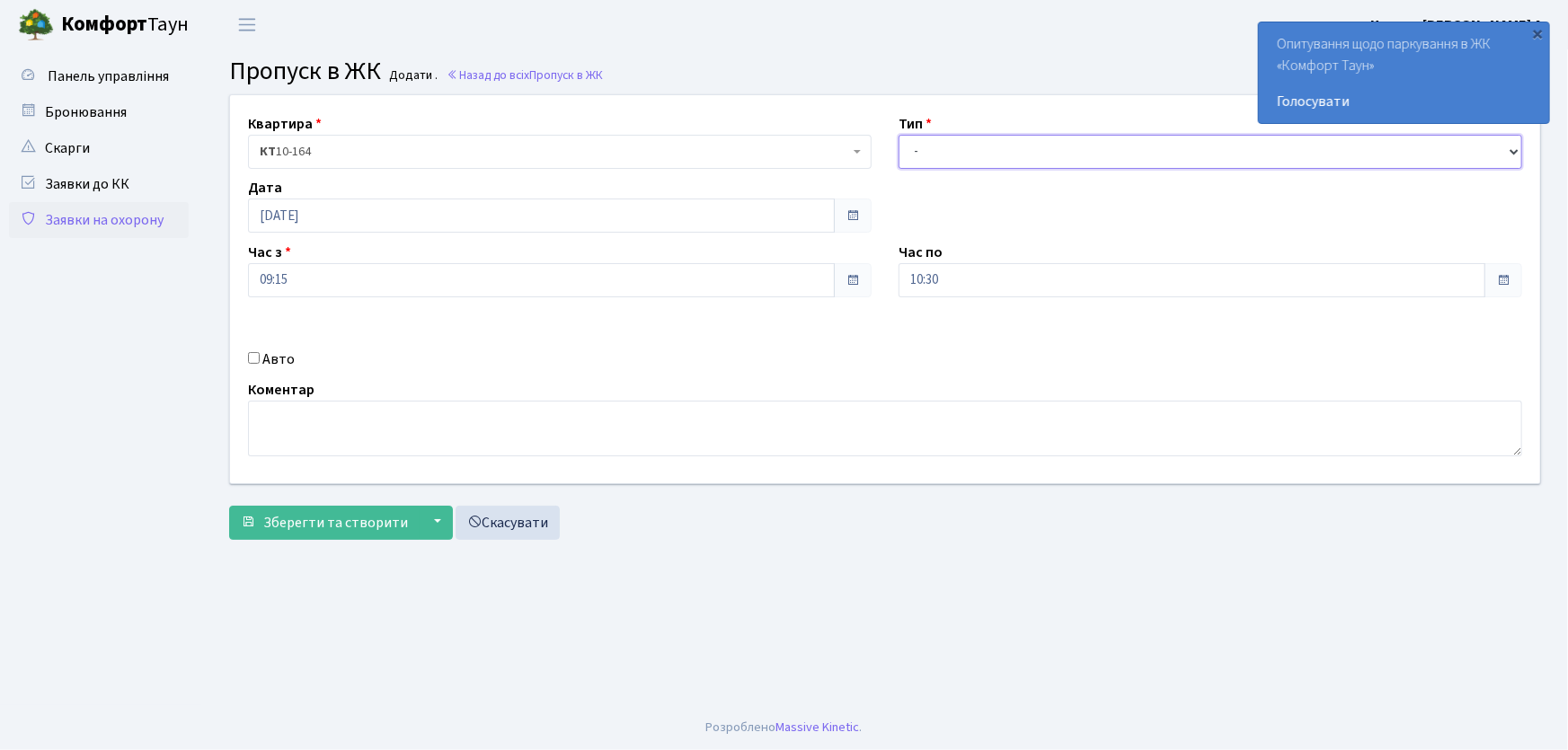
click at [934, 152] on select "- Доставка Таксі Гості Сервіс" at bounding box center [1211, 151] width 624 height 34
select select "1"
click at [899, 135] on select "- Доставка Таксі Гості Сервіс" at bounding box center [1211, 151] width 624 height 34
drag, startPoint x: 922, startPoint y: 285, endPoint x: 881, endPoint y: 269, distance: 44.0
click at [881, 272] on div "Квартира <b>КТ</b>&nbsp;&nbsp;&nbsp;&nbsp;10-164 КТ 10-164 Тип - Доставка Таксі…" at bounding box center [885, 290] width 1337 height 388
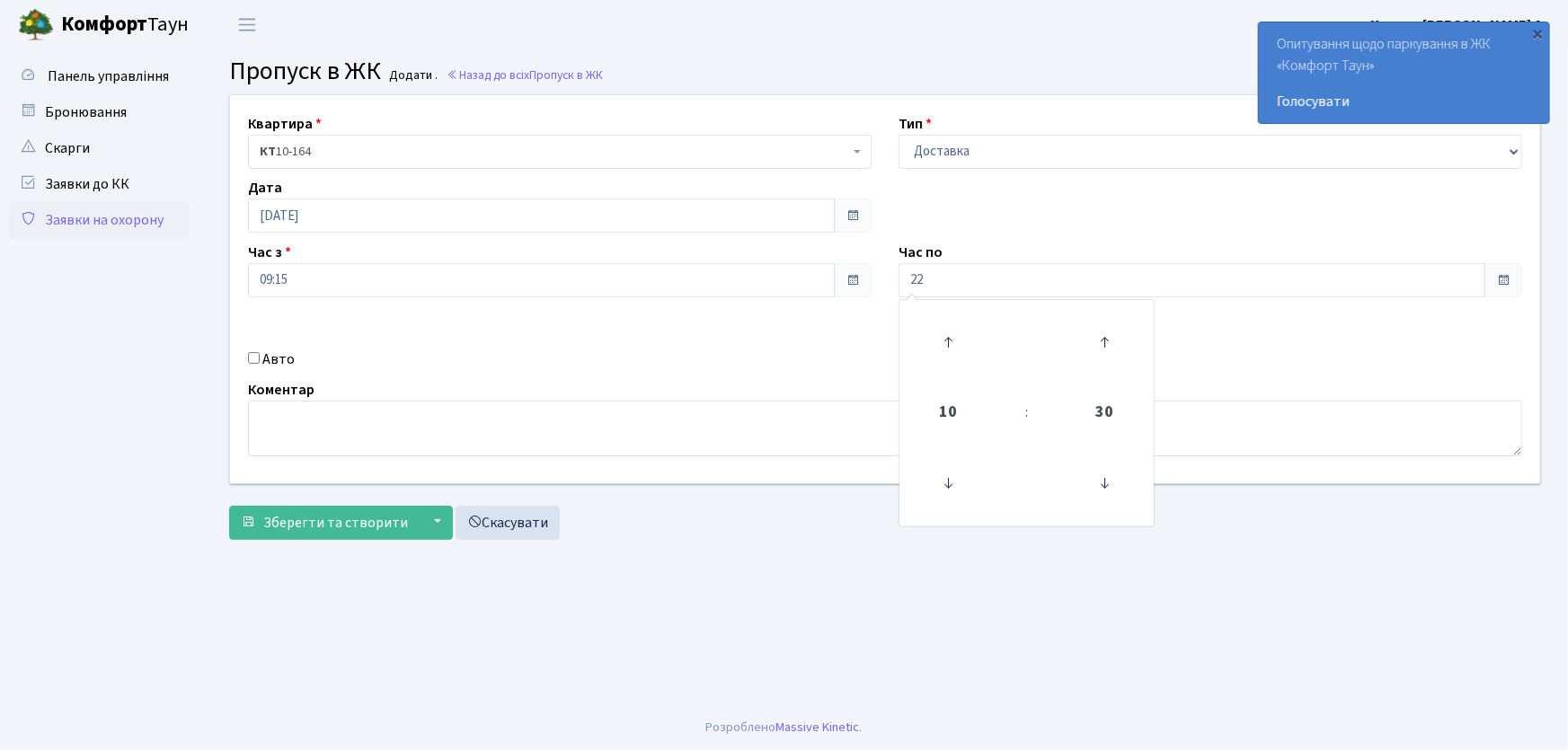
type input "22:00"
drag, startPoint x: 253, startPoint y: 358, endPoint x: 282, endPoint y: 370, distance: 31.4
click at [254, 359] on input "Авто" at bounding box center [253, 357] width 12 height 12
checkbox input "true"
type input "АА9335ОР"
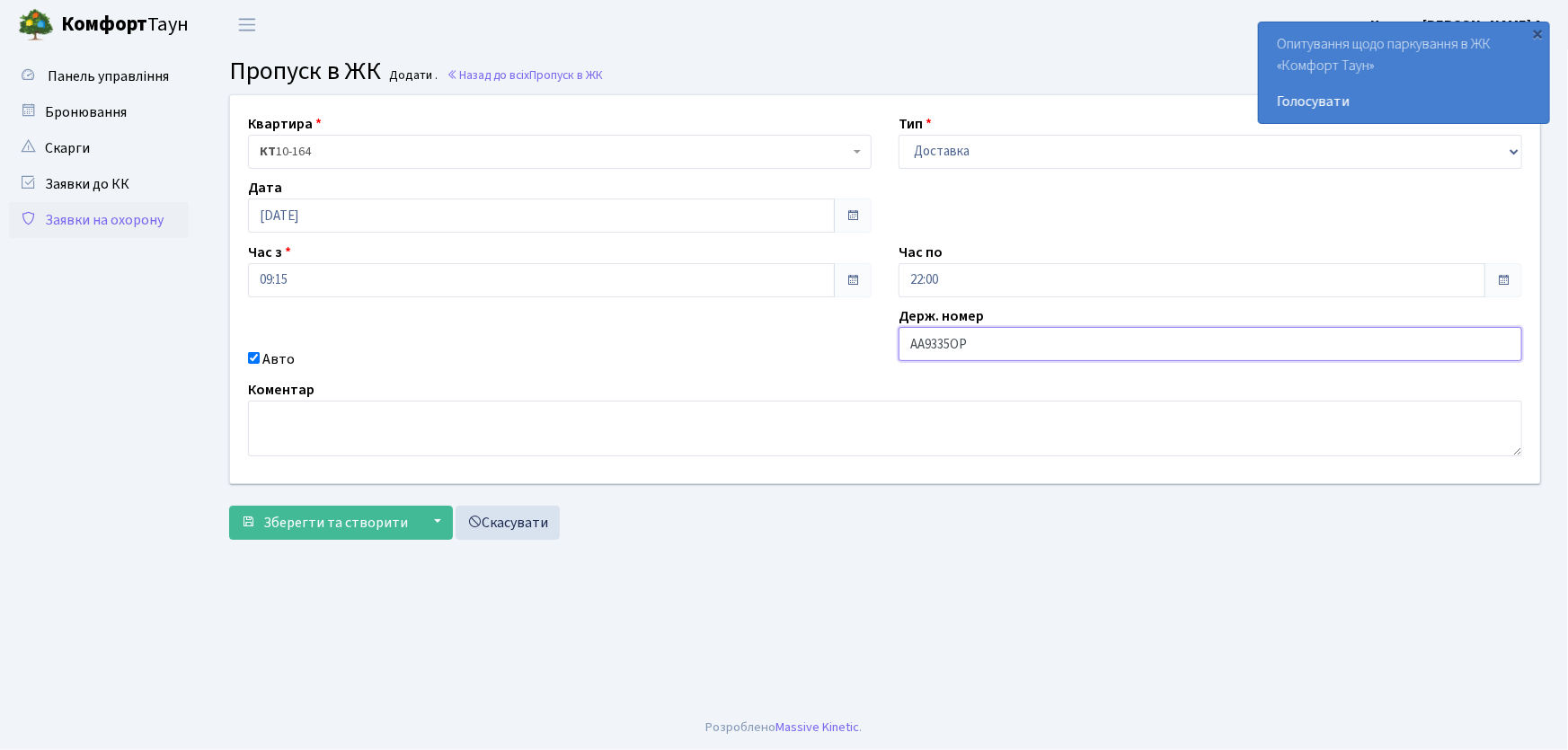
click at [229, 506] on button "Зберегти та створити" at bounding box center [324, 523] width 190 height 34
